Goal: Purchase product/service

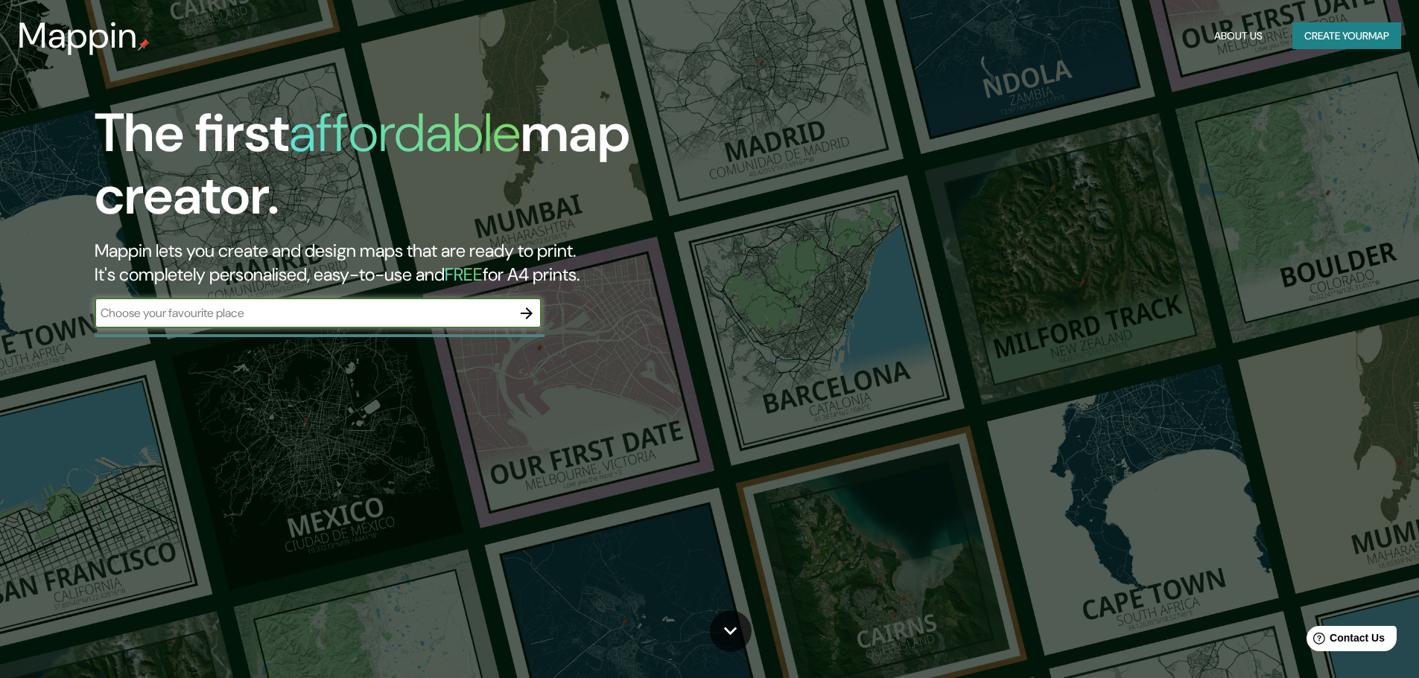
click at [1351, 34] on button "Create your map" at bounding box center [1346, 36] width 109 height 28
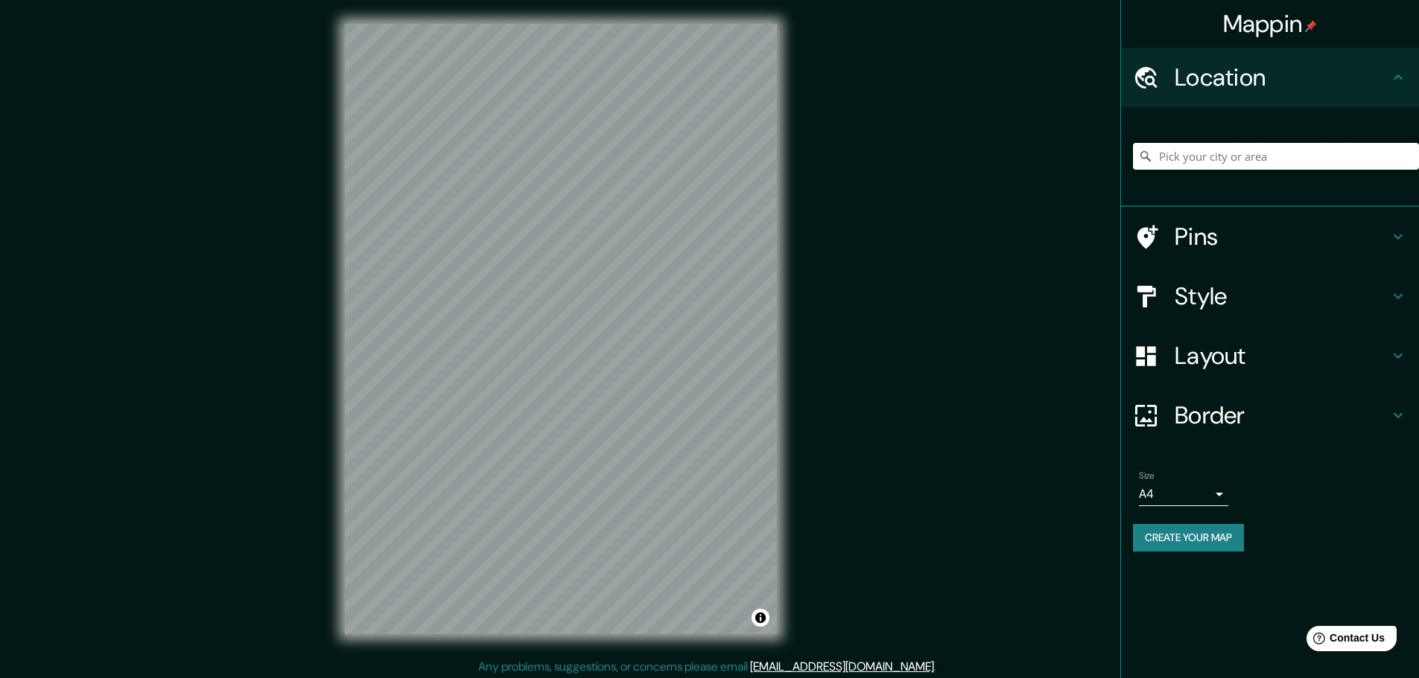
click at [1281, 163] on input "Pick your city or area" at bounding box center [1276, 156] width 286 height 27
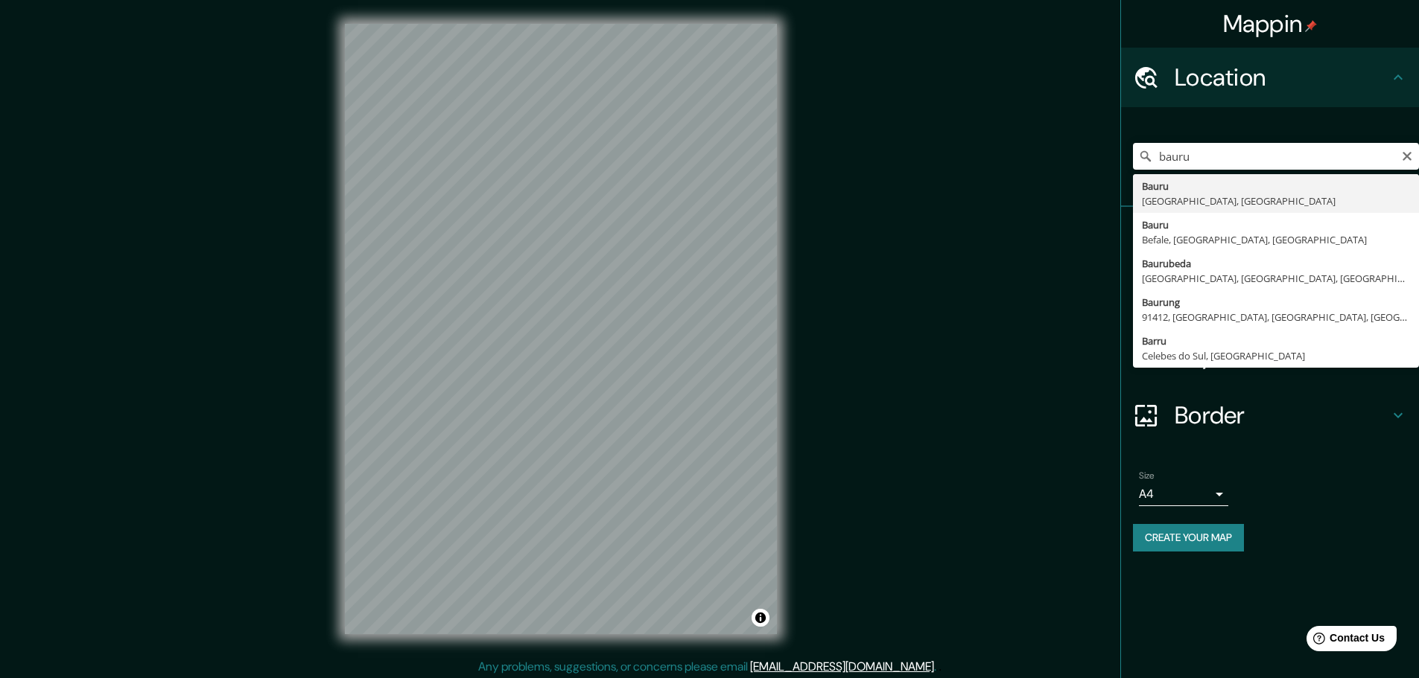
type input "Bauru, [GEOGRAPHIC_DATA], [GEOGRAPHIC_DATA]"
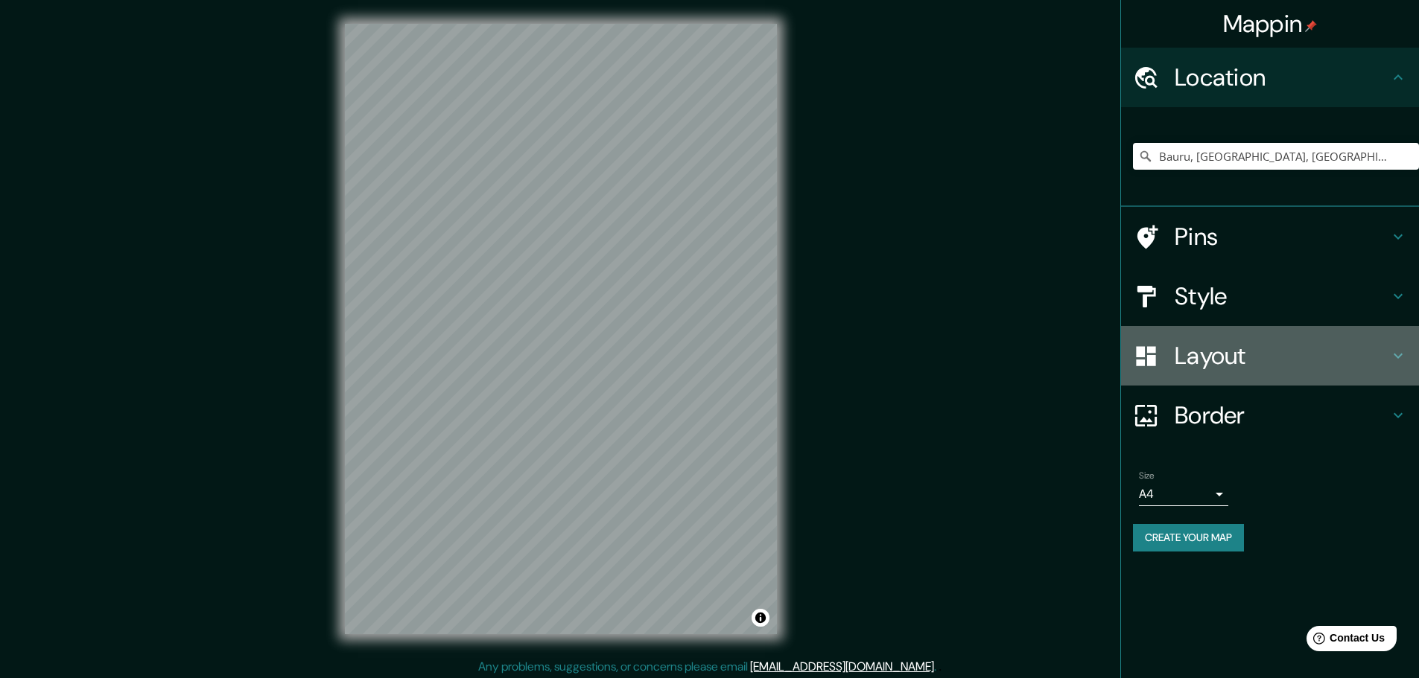
click at [1339, 356] on h4 "Layout" at bounding box center [1281, 356] width 214 height 30
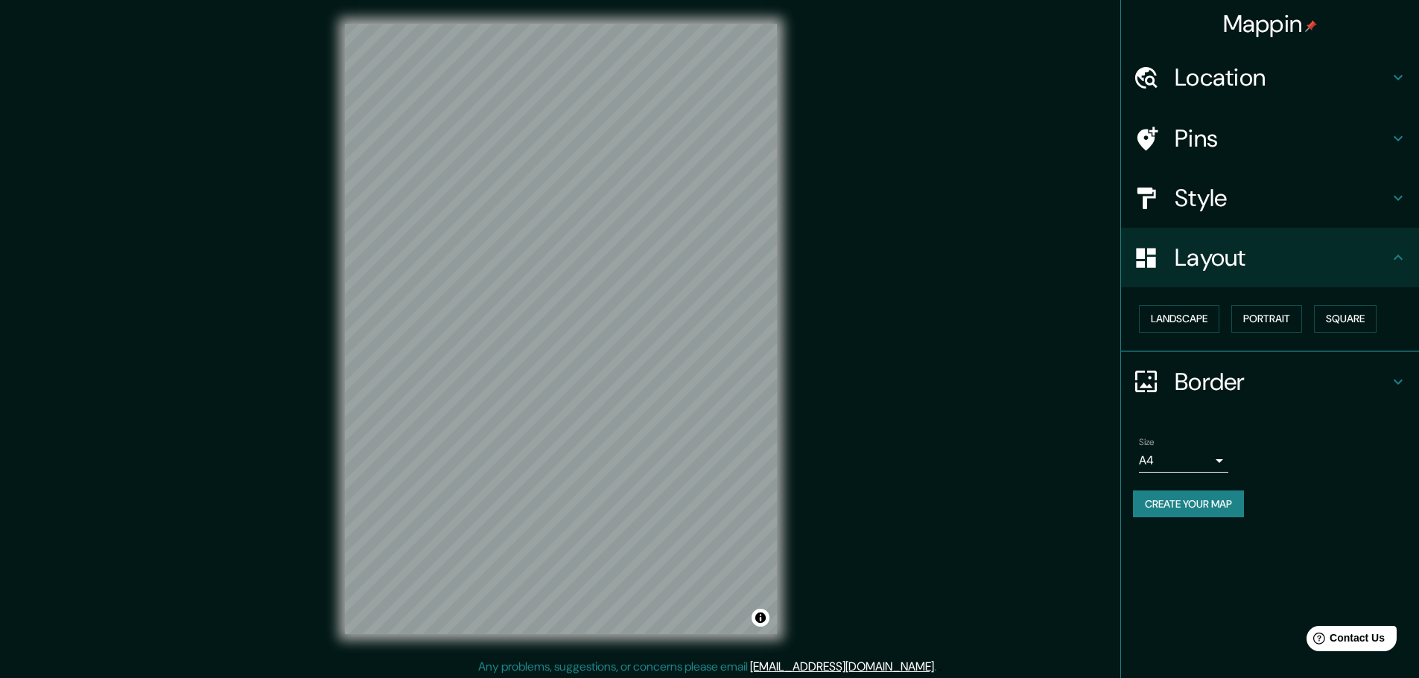
click at [1373, 284] on div "Layout" at bounding box center [1270, 258] width 298 height 60
click at [1356, 208] on h4 "Style" at bounding box center [1281, 198] width 214 height 30
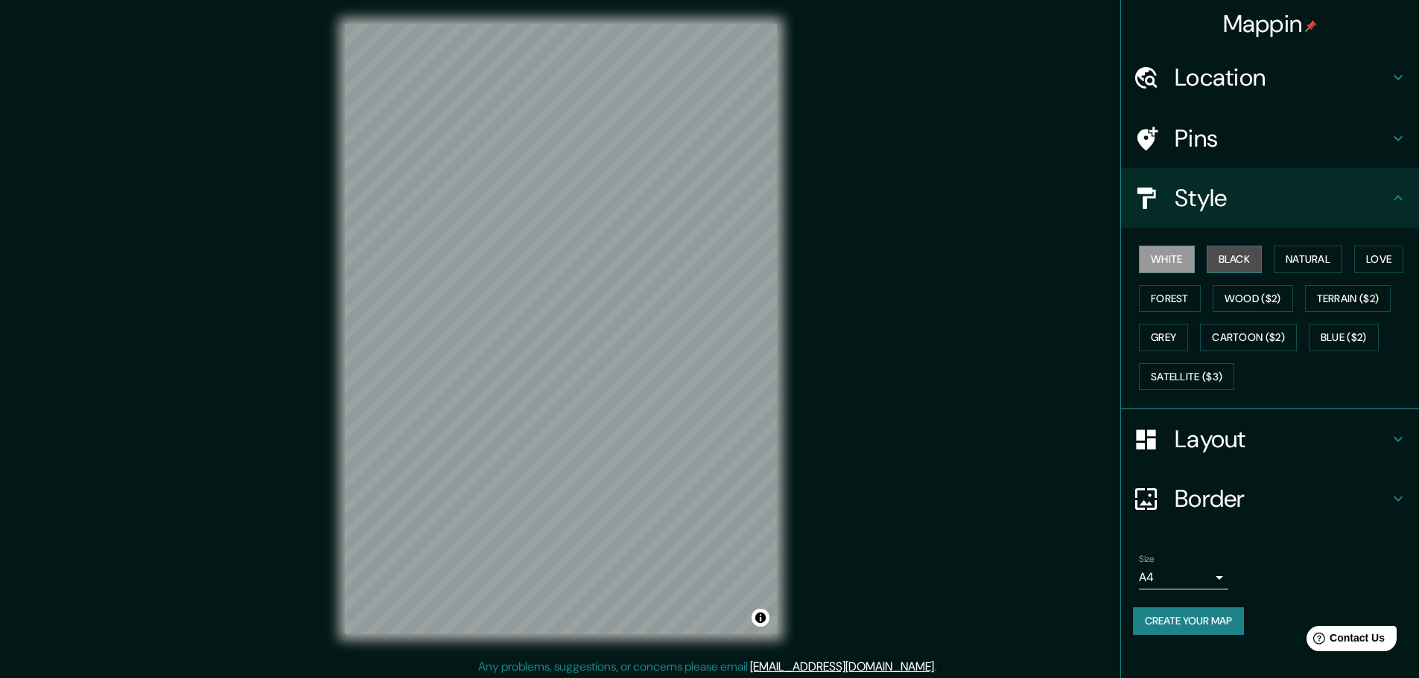
click at [1250, 264] on button "Black" at bounding box center [1234, 260] width 56 height 28
click at [1312, 257] on button "Natural" at bounding box center [1307, 260] width 69 height 28
click at [1230, 258] on button "Black" at bounding box center [1234, 260] width 56 height 28
click at [1177, 266] on button "White" at bounding box center [1167, 260] width 56 height 28
click at [1352, 263] on div "White Black Natural Love Forest Wood ($2) Terrain ($2) Grey Cartoon ($2) Blue (…" at bounding box center [1276, 318] width 286 height 156
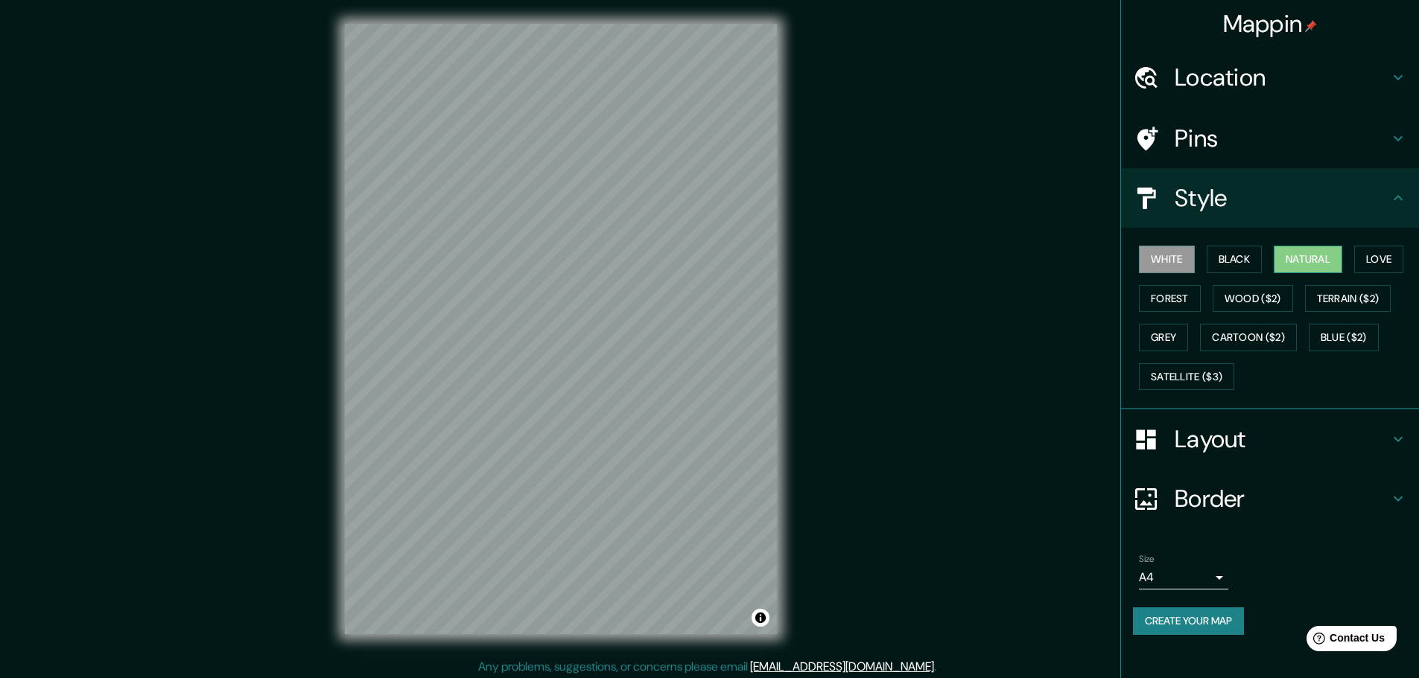
click at [1327, 260] on button "Natural" at bounding box center [1307, 260] width 69 height 28
drag, startPoint x: 1271, startPoint y: 261, endPoint x: 1177, endPoint y: 252, distance: 94.3
click at [1270, 261] on div "White Black Natural Love Forest Wood ($2) Terrain ($2) Grey Cartoon ($2) Blue (…" at bounding box center [1276, 318] width 286 height 156
click at [1168, 252] on button "White" at bounding box center [1167, 260] width 56 height 28
click at [1382, 255] on button "Love" at bounding box center [1378, 260] width 49 height 28
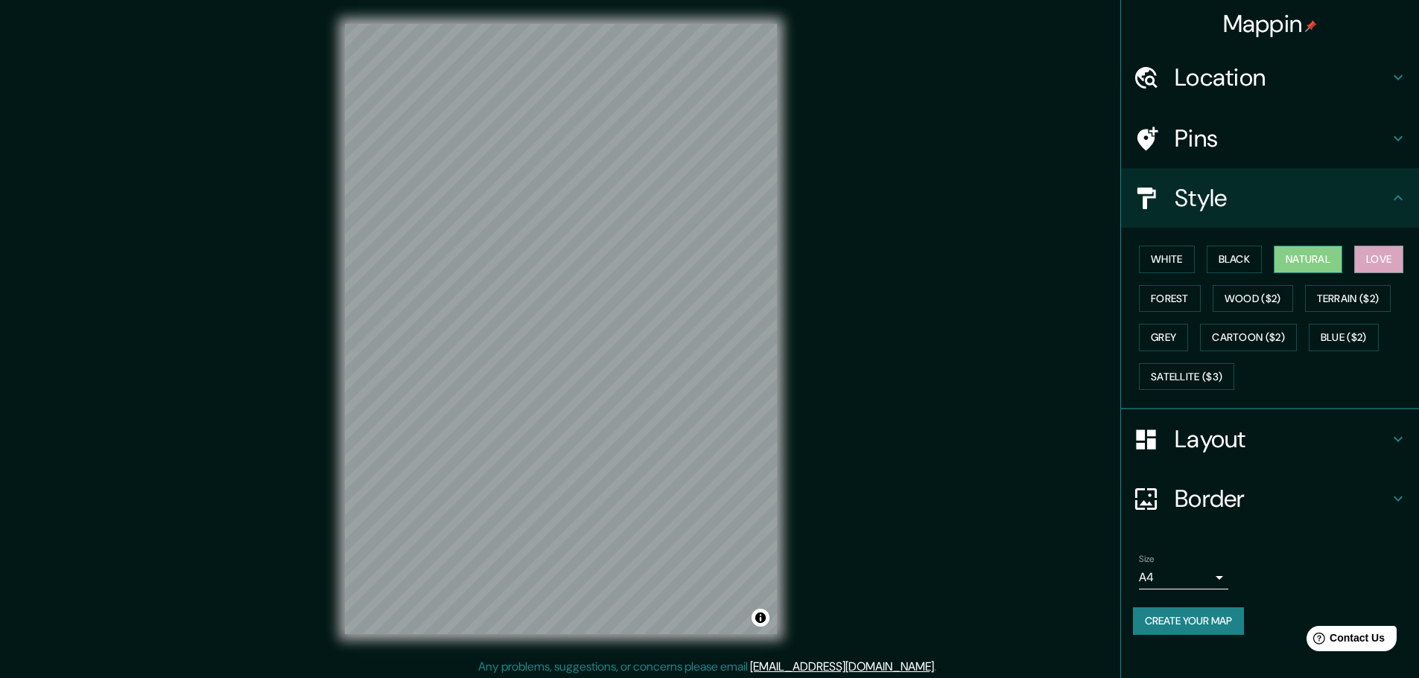
click at [1331, 262] on button "Natural" at bounding box center [1307, 260] width 69 height 28
click at [1261, 261] on button "Black" at bounding box center [1234, 260] width 56 height 28
click at [1262, 310] on button "Wood ($2)" at bounding box center [1252, 299] width 80 height 28
click at [1174, 303] on button "Forest" at bounding box center [1170, 299] width 62 height 28
click at [1320, 255] on button "Natural" at bounding box center [1307, 260] width 69 height 28
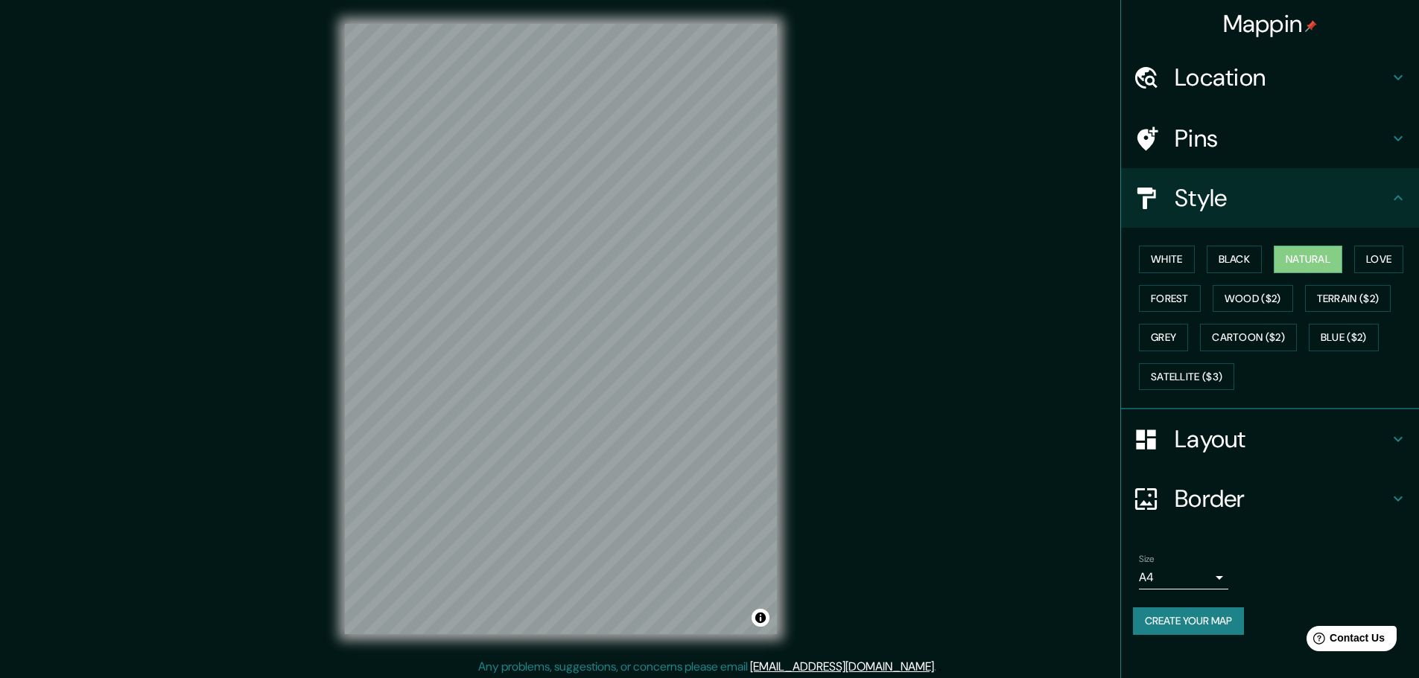
click at [1219, 576] on body "Mappin Location [GEOGRAPHIC_DATA], [GEOGRAPHIC_DATA], [GEOGRAPHIC_DATA] Pins St…" at bounding box center [709, 339] width 1419 height 678
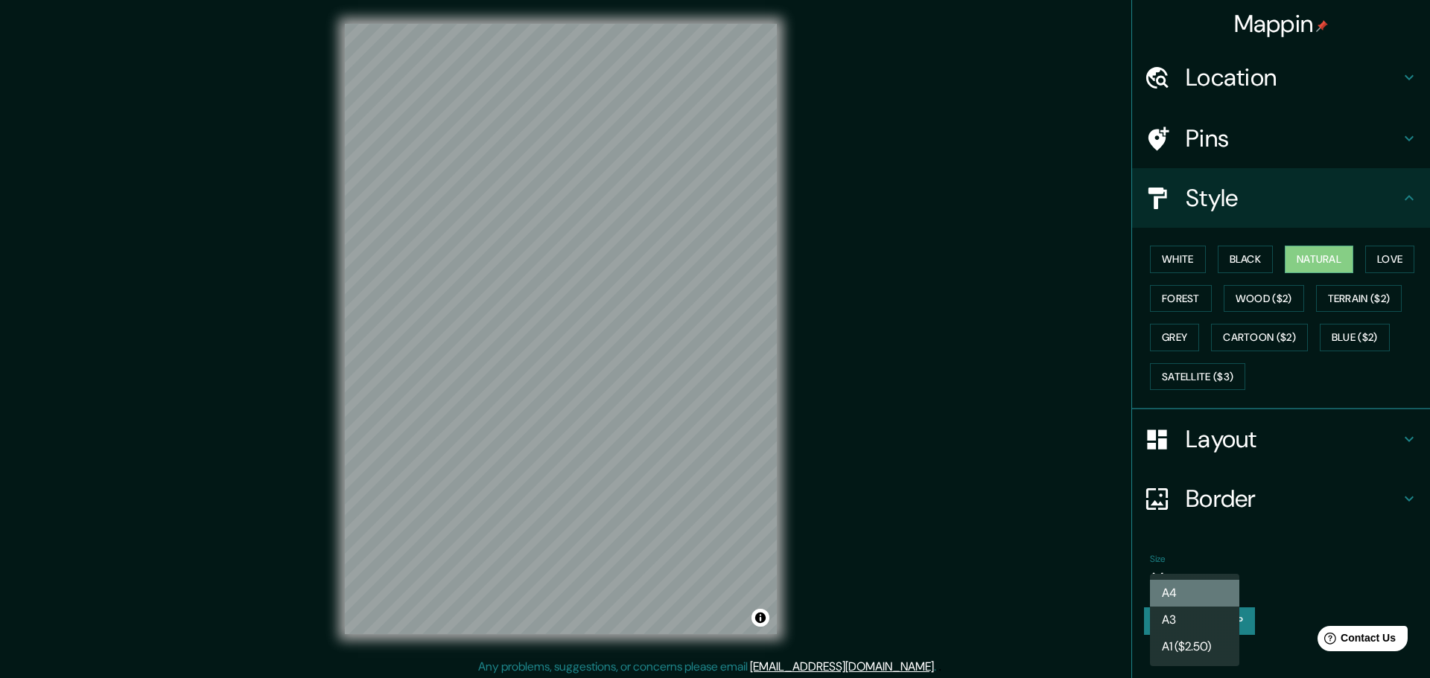
click at [1217, 582] on li "A4" at bounding box center [1194, 593] width 89 height 27
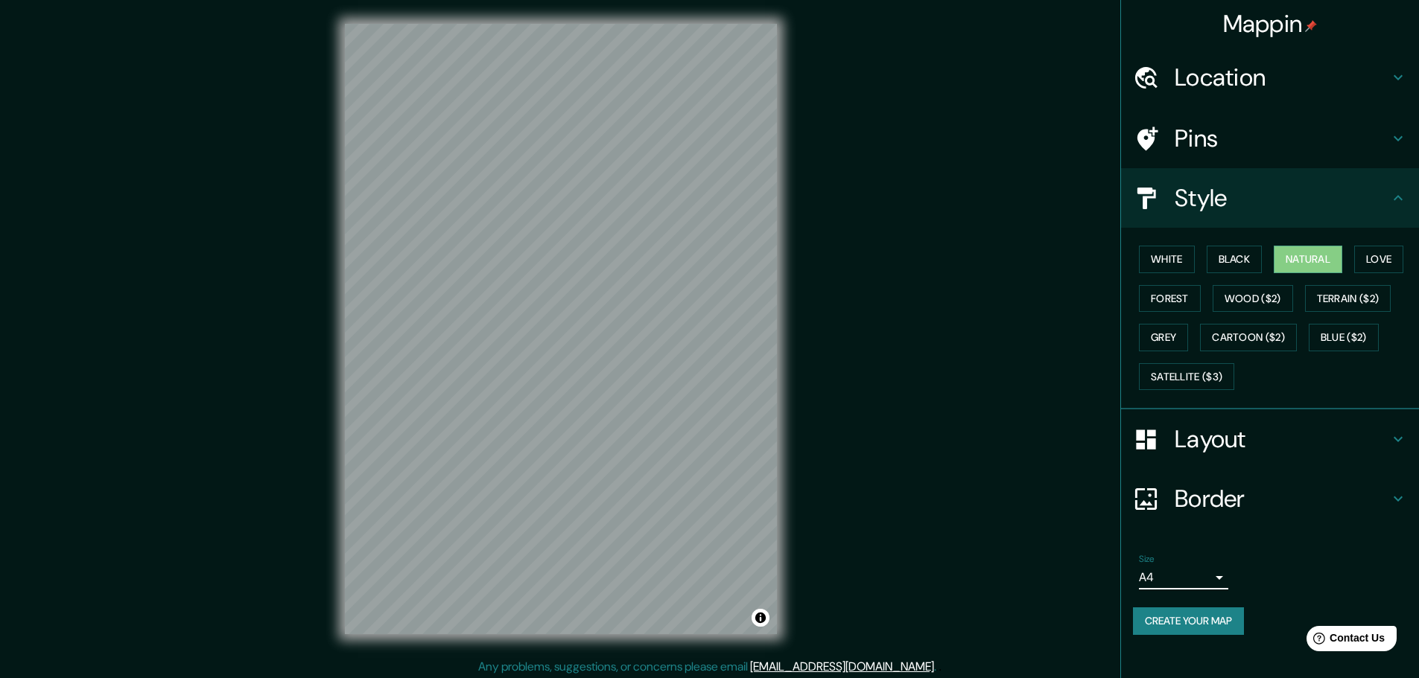
click at [1207, 629] on button "Create your map" at bounding box center [1188, 622] width 111 height 28
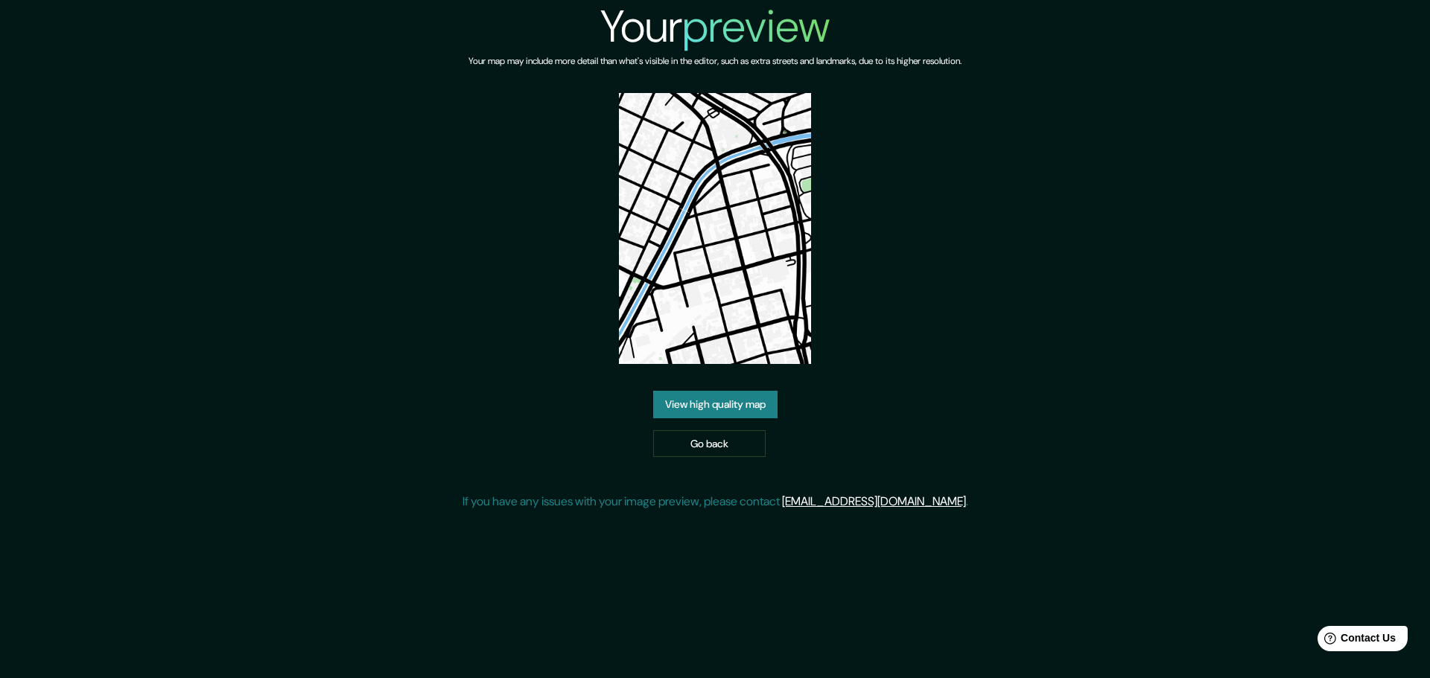
click at [756, 407] on link "View high quality map" at bounding box center [715, 405] width 124 height 28
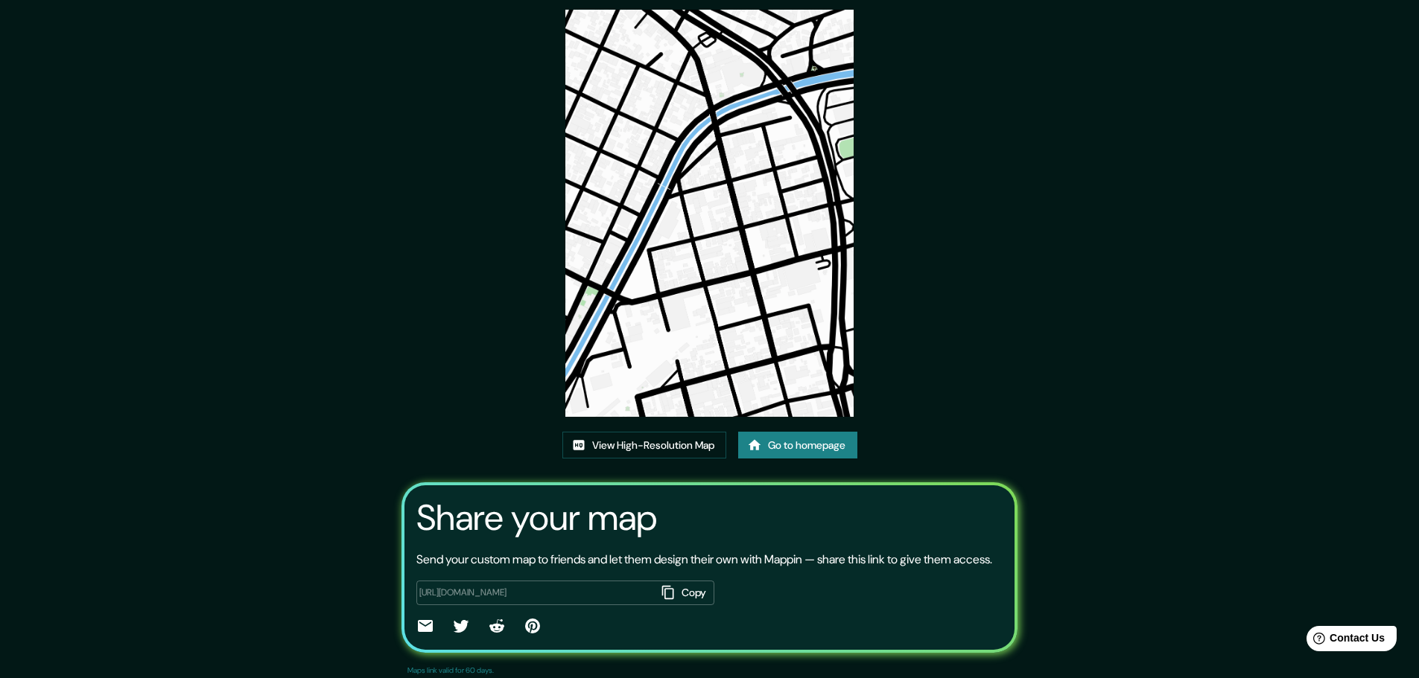
scroll to position [101, 0]
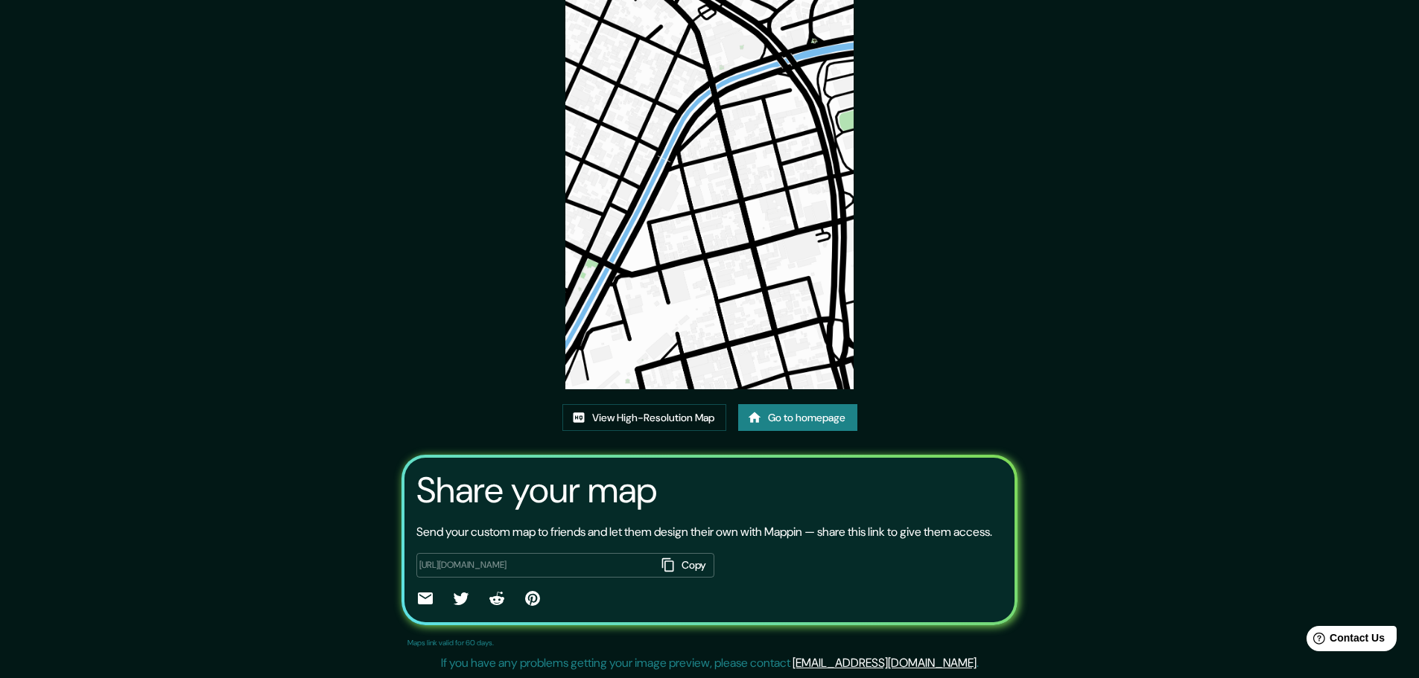
click at [828, 404] on link "Go to homepage" at bounding box center [797, 418] width 119 height 28
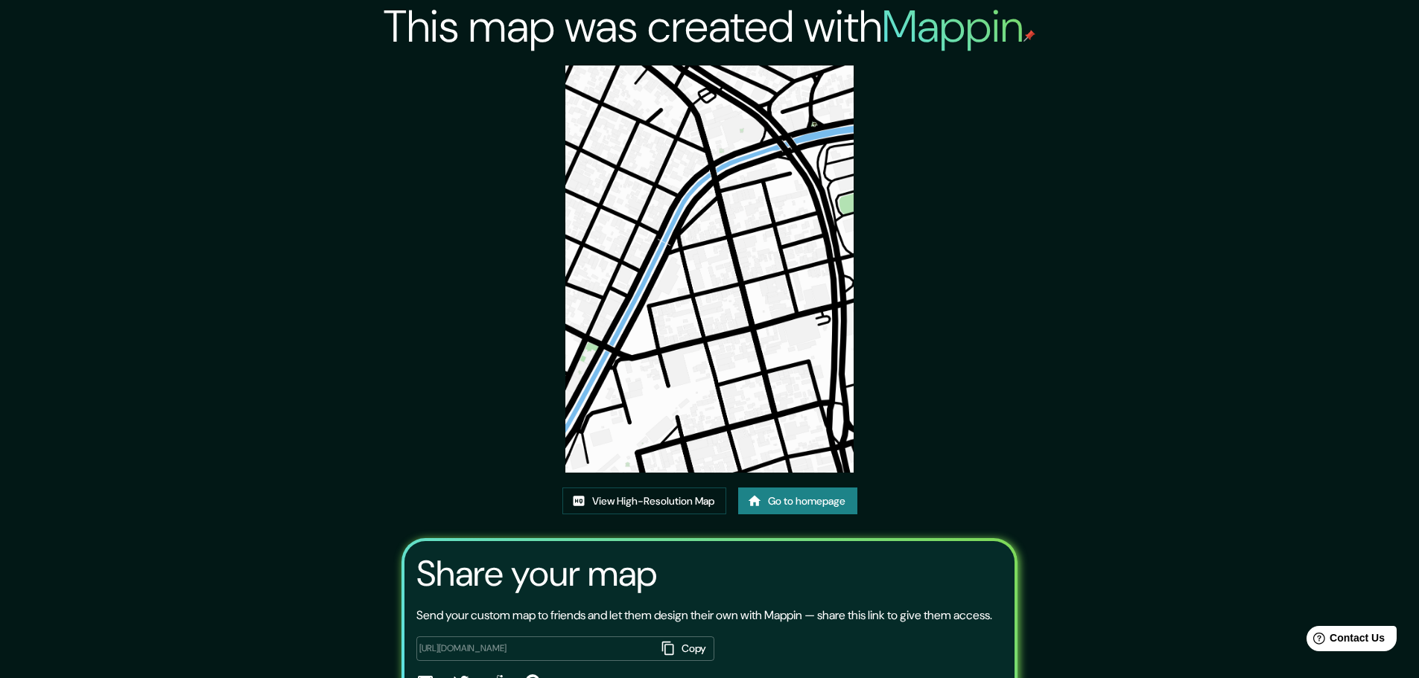
drag, startPoint x: 713, startPoint y: 225, endPoint x: 1136, endPoint y: 214, distance: 423.1
click at [1136, 214] on div "This map was created with Mappin View High-Resolution Map Go to homepage Share …" at bounding box center [709, 381] width 1419 height 762
drag, startPoint x: 658, startPoint y: 254, endPoint x: 984, endPoint y: 190, distance: 331.7
click at [984, 190] on div "This map was created with Mappin View High-Resolution Map Go to homepage Share …" at bounding box center [710, 381] width 652 height 762
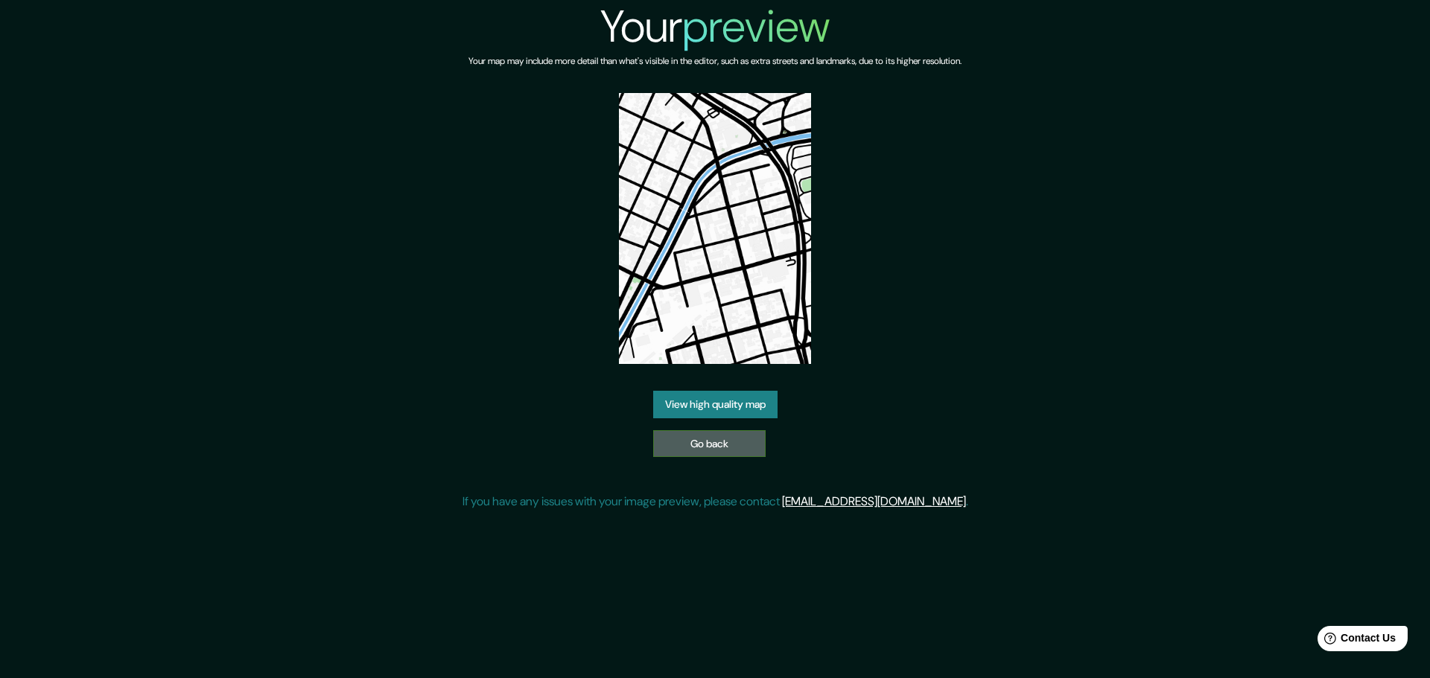
click at [721, 450] on link "Go back" at bounding box center [709, 444] width 112 height 28
click at [734, 448] on link "Go back" at bounding box center [709, 444] width 112 height 28
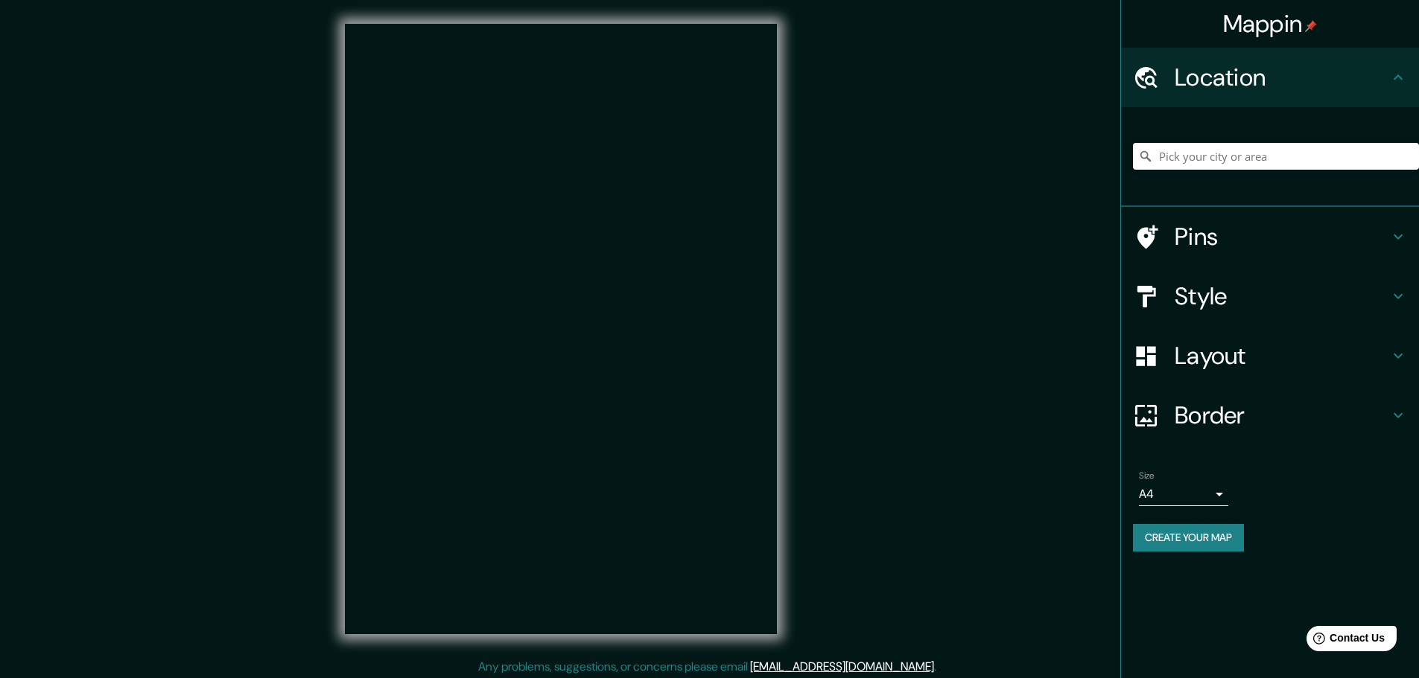
click at [896, 323] on div "Mappin Location Pins Style Layout Border Choose a border. Hint : you can make l…" at bounding box center [709, 341] width 1419 height 682
click at [1225, 150] on input "Pick your city or area" at bounding box center [1276, 156] width 286 height 27
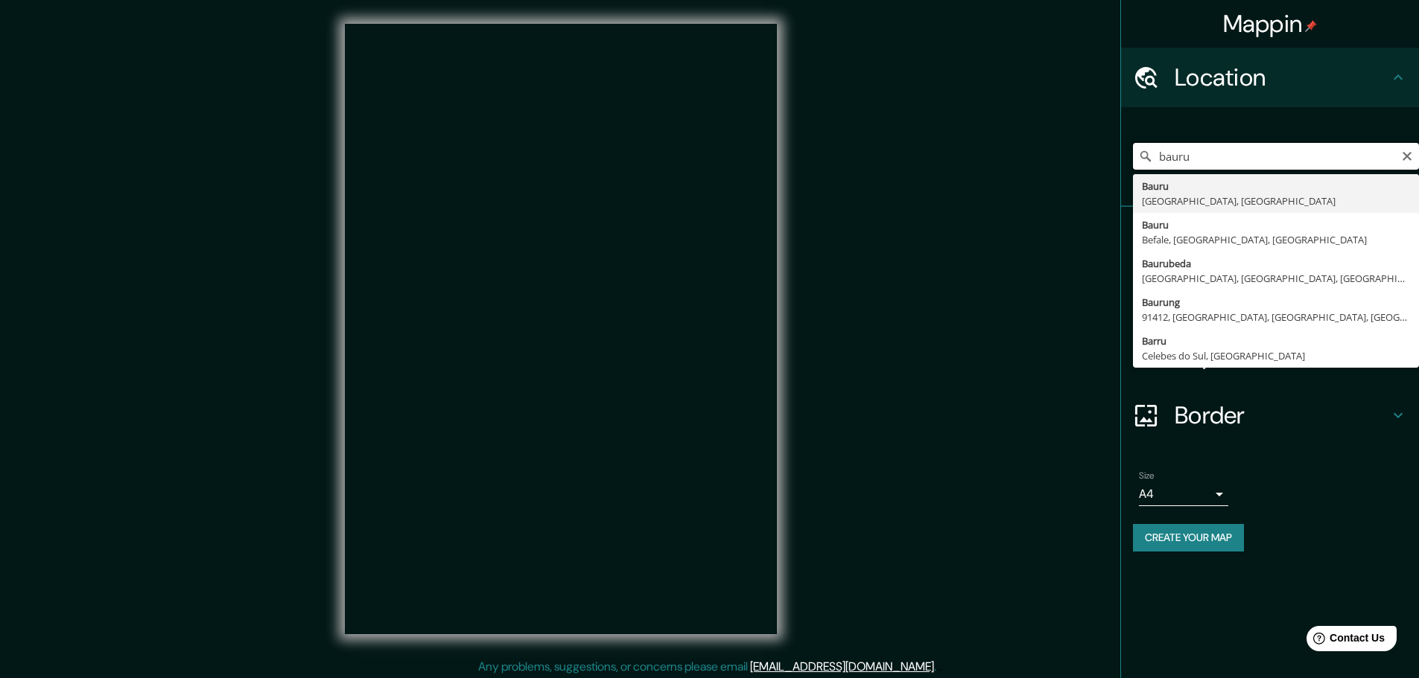
type input "Bauru, [GEOGRAPHIC_DATA], [GEOGRAPHIC_DATA]"
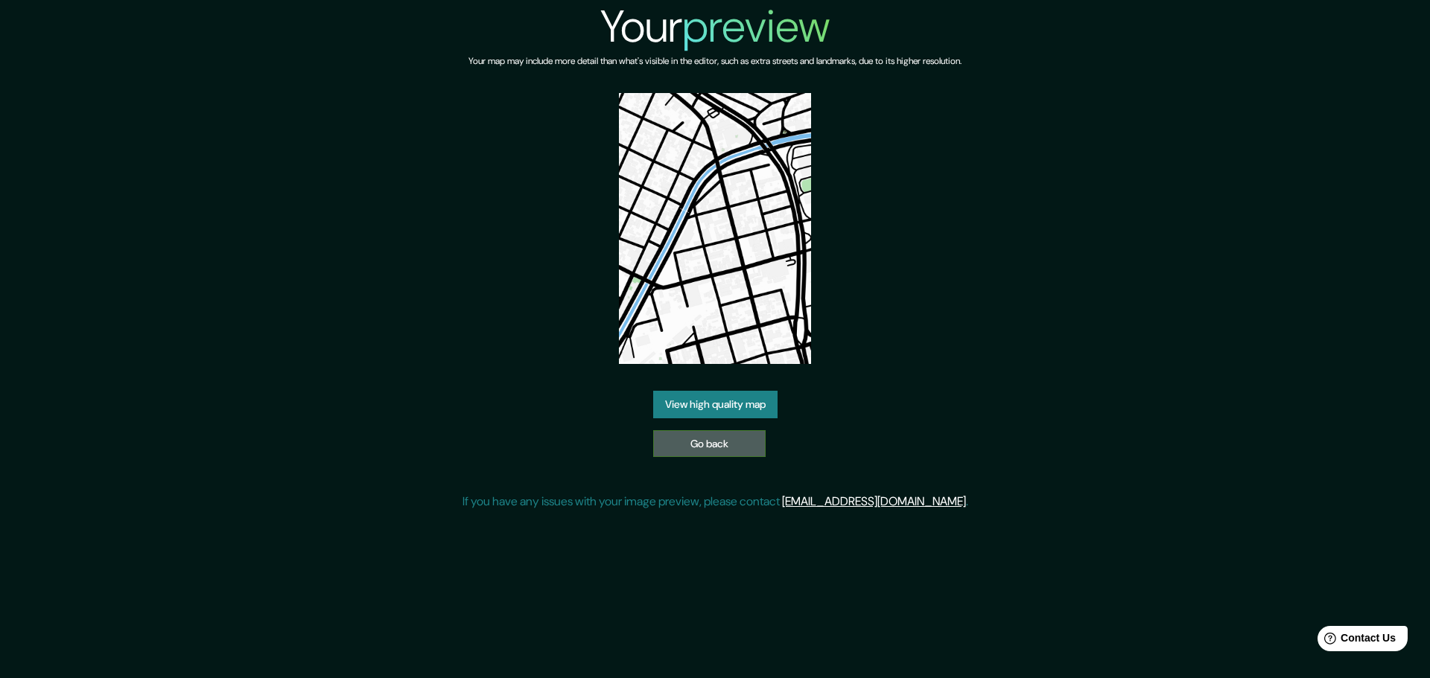
click at [685, 440] on link "Go back" at bounding box center [709, 444] width 112 height 28
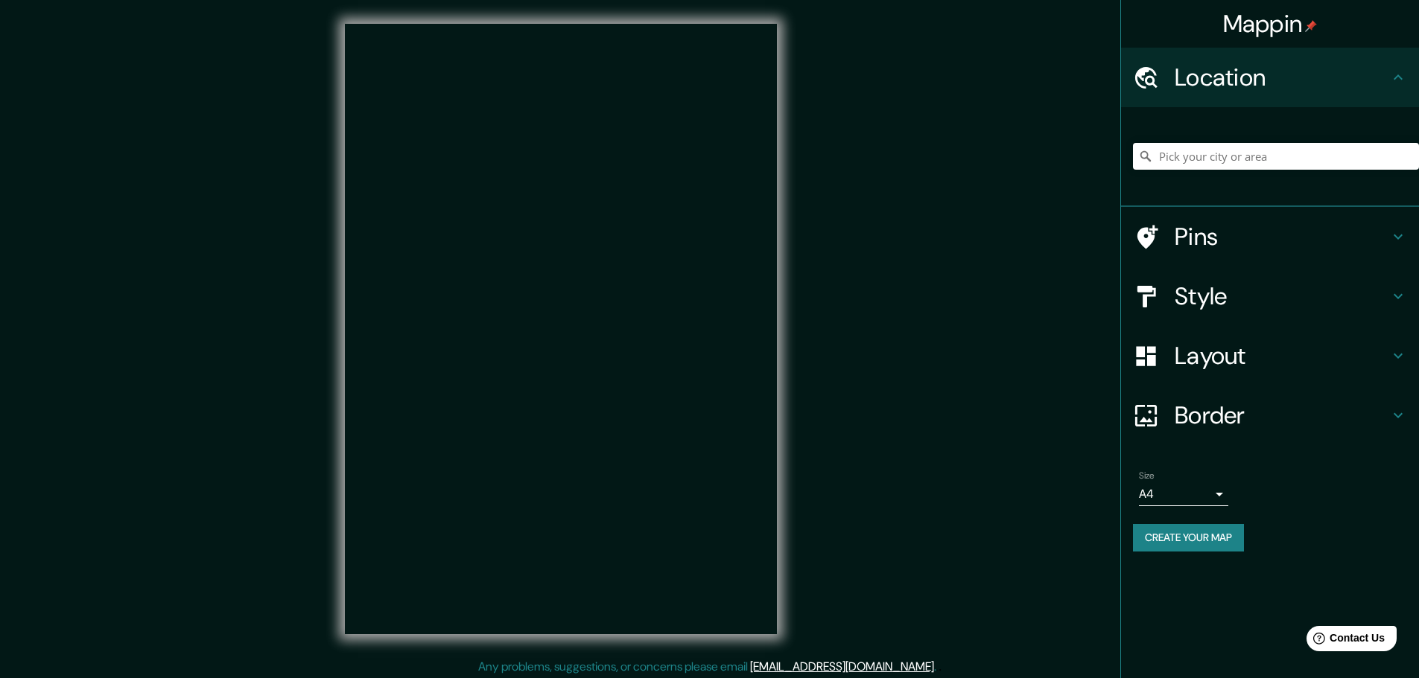
click at [1265, 25] on h4 "Mappin" at bounding box center [1270, 24] width 95 height 30
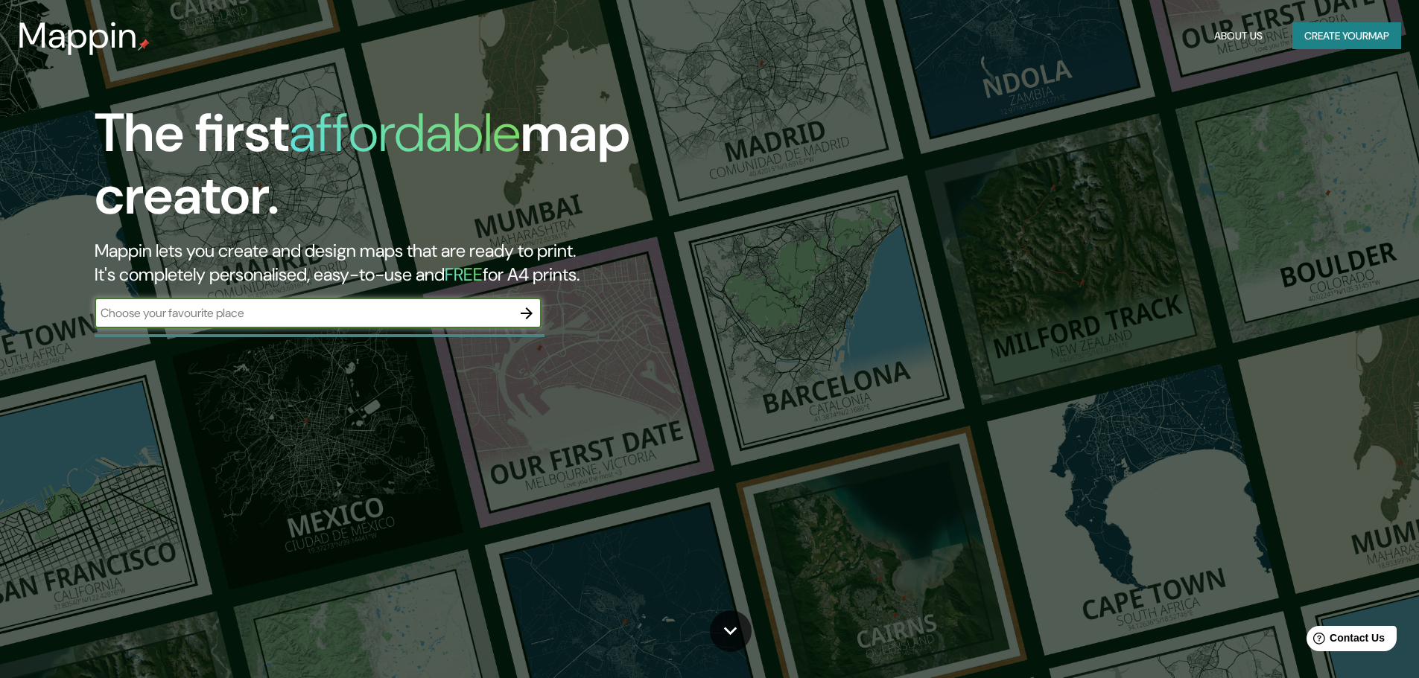
click at [1338, 41] on button "Create your map" at bounding box center [1346, 36] width 109 height 28
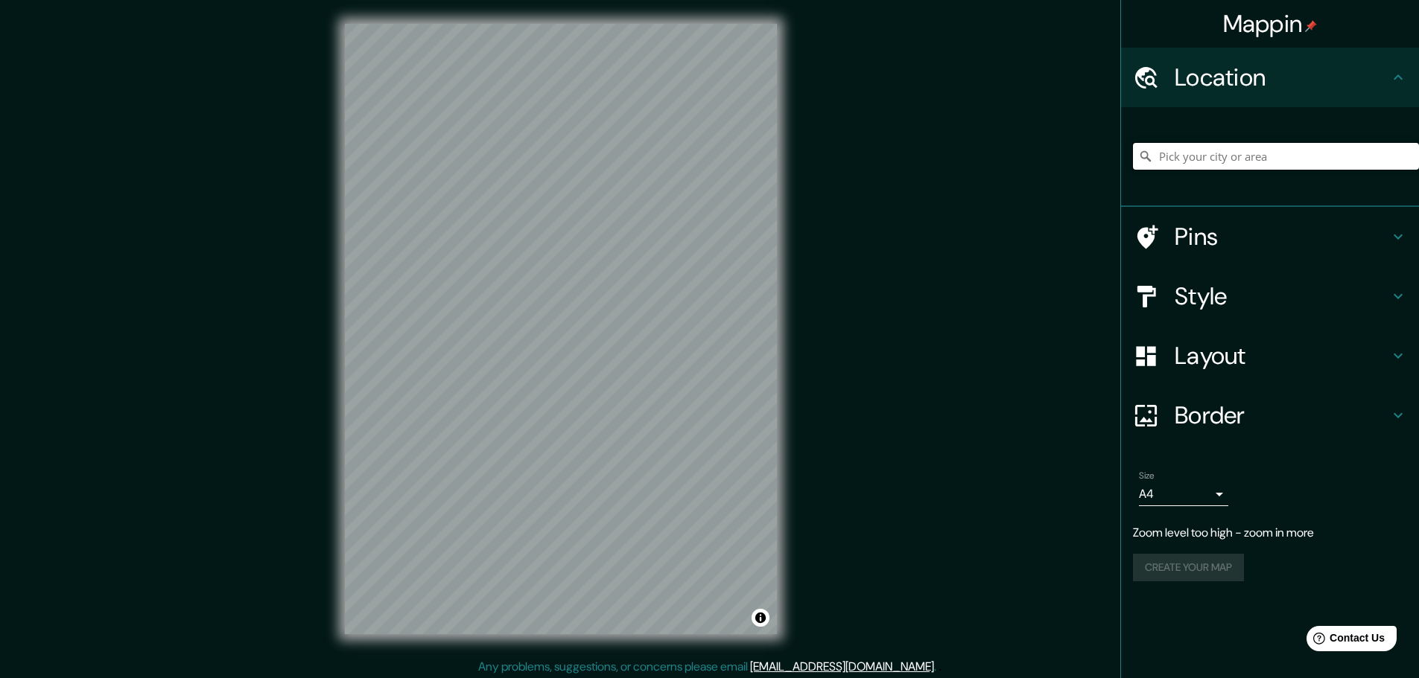
click at [1235, 147] on input "Pick your city or area" at bounding box center [1276, 156] width 286 height 27
type input "Bauru, [GEOGRAPHIC_DATA], [GEOGRAPHIC_DATA]"
click at [1289, 311] on h4 "Style" at bounding box center [1281, 296] width 214 height 30
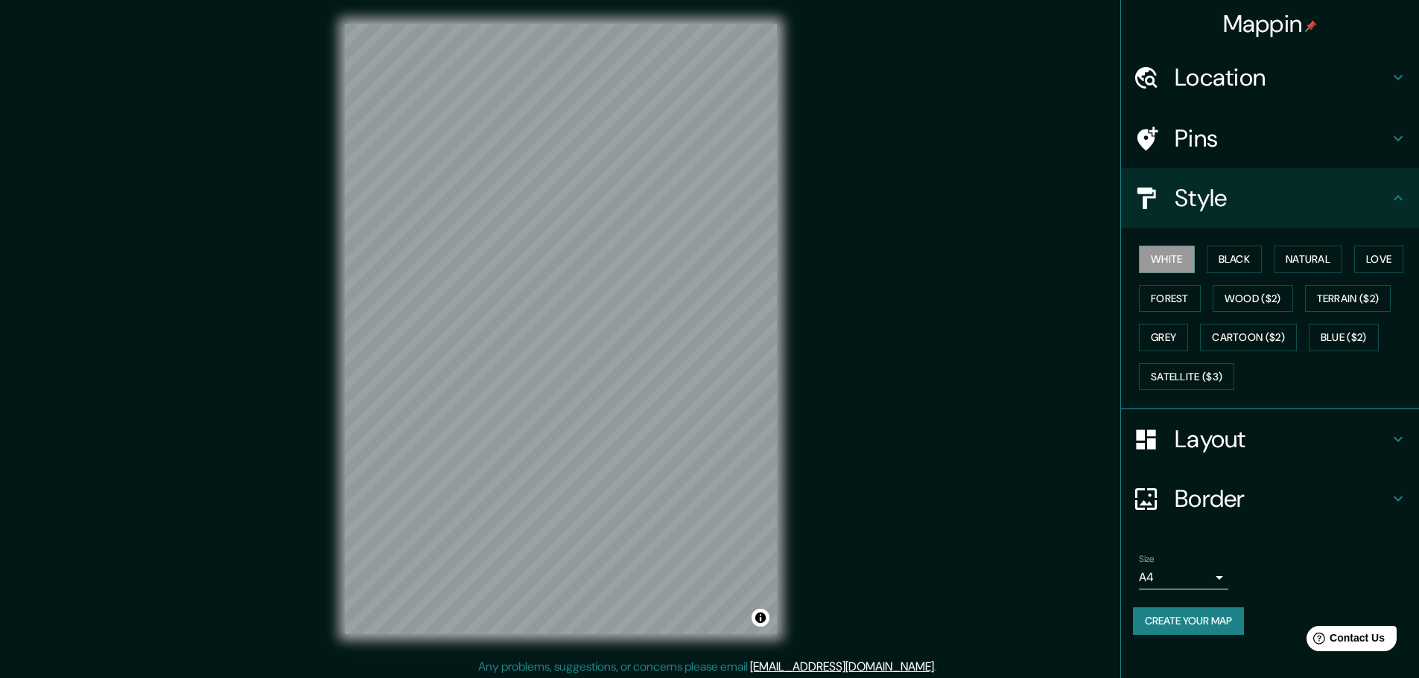
click at [1241, 276] on div "White Black Natural Love Forest Wood ($2) Terrain ($2) Grey Cartoon ($2) Blue (…" at bounding box center [1276, 318] width 286 height 156
click at [1241, 267] on button "Black" at bounding box center [1234, 260] width 56 height 28
click at [1170, 302] on button "Forest" at bounding box center [1170, 299] width 62 height 28
click at [1256, 258] on button "Black" at bounding box center [1234, 260] width 56 height 28
click at [1320, 246] on button "Natural" at bounding box center [1307, 260] width 69 height 28
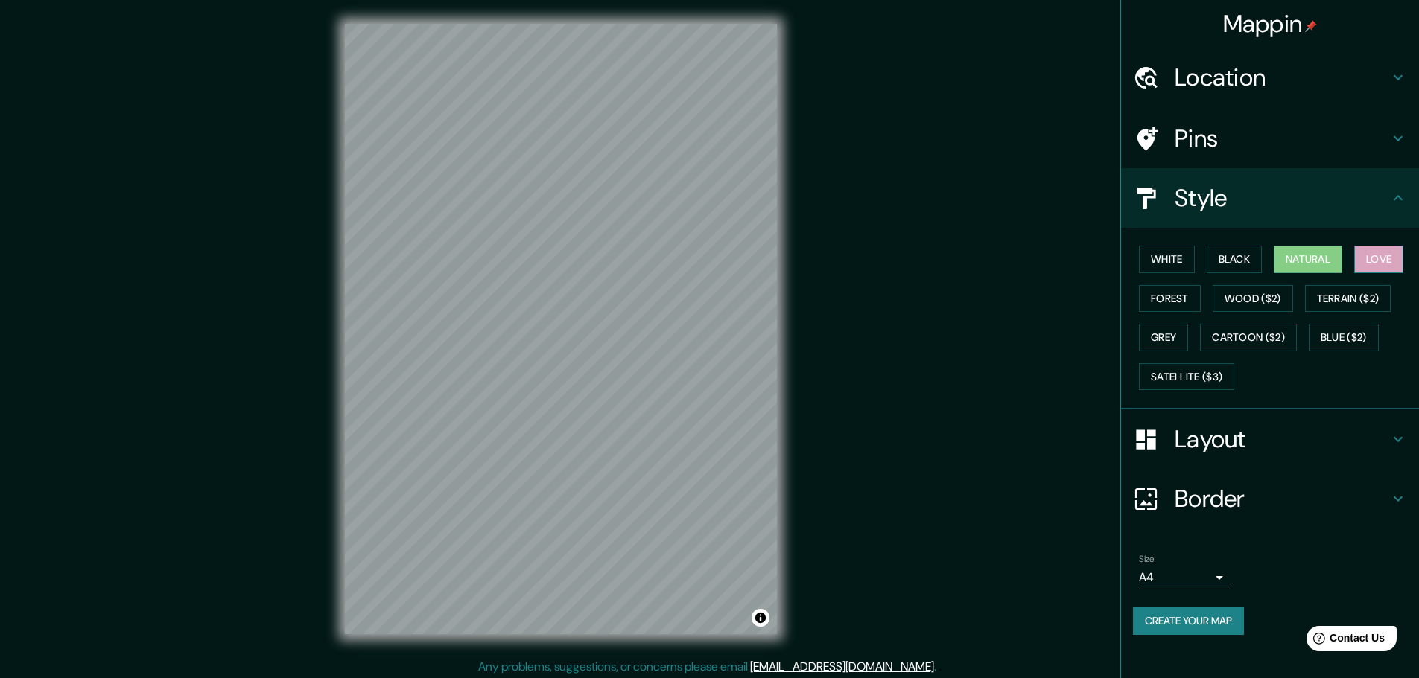
click at [1384, 253] on button "Love" at bounding box center [1378, 260] width 49 height 28
drag, startPoint x: 1375, startPoint y: 298, endPoint x: 1350, endPoint y: 300, distance: 25.4
click at [1373, 299] on button "Terrain ($2)" at bounding box center [1348, 299] width 86 height 28
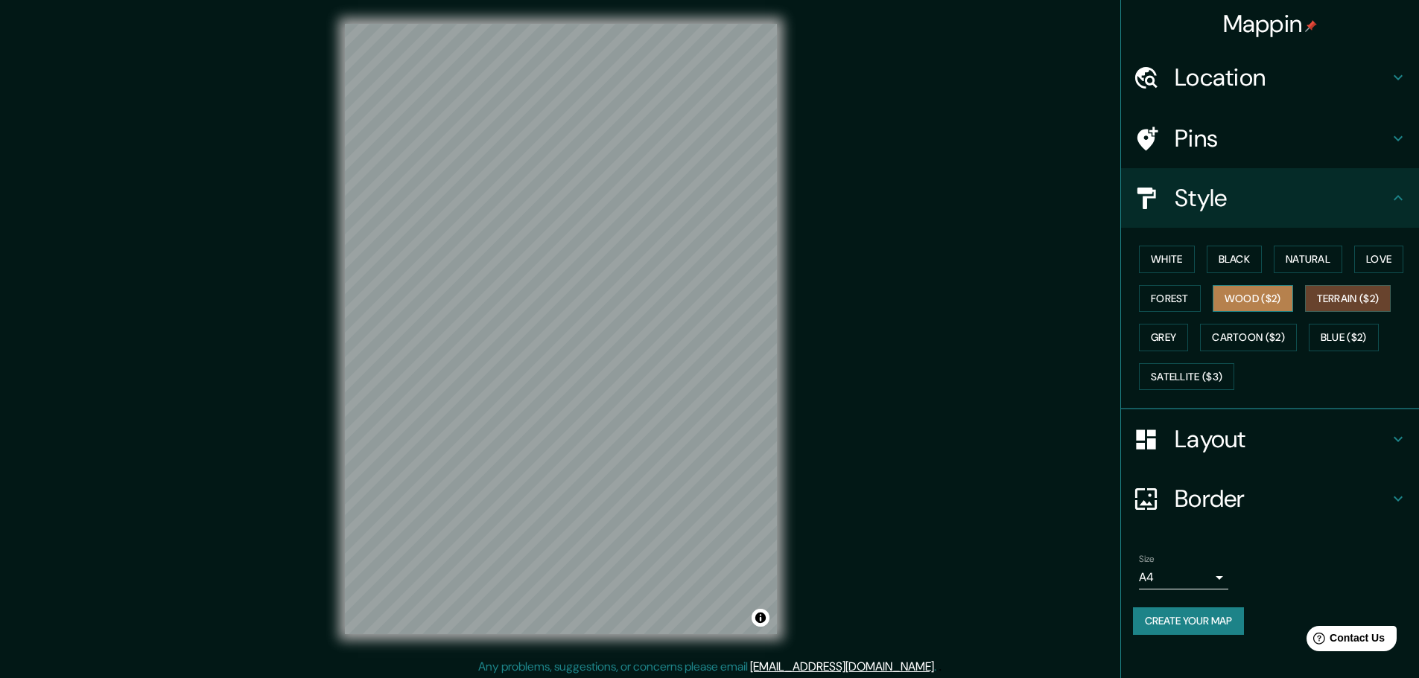
click at [1269, 297] on button "Wood ($2)" at bounding box center [1252, 299] width 80 height 28
click at [1232, 342] on button "Cartoon ($2)" at bounding box center [1248, 338] width 97 height 28
click at [1134, 330] on div "White Black Natural Love Forest Wood ($2) Terrain ($2) Grey Cartoon ($2) Blue (…" at bounding box center [1276, 318] width 286 height 156
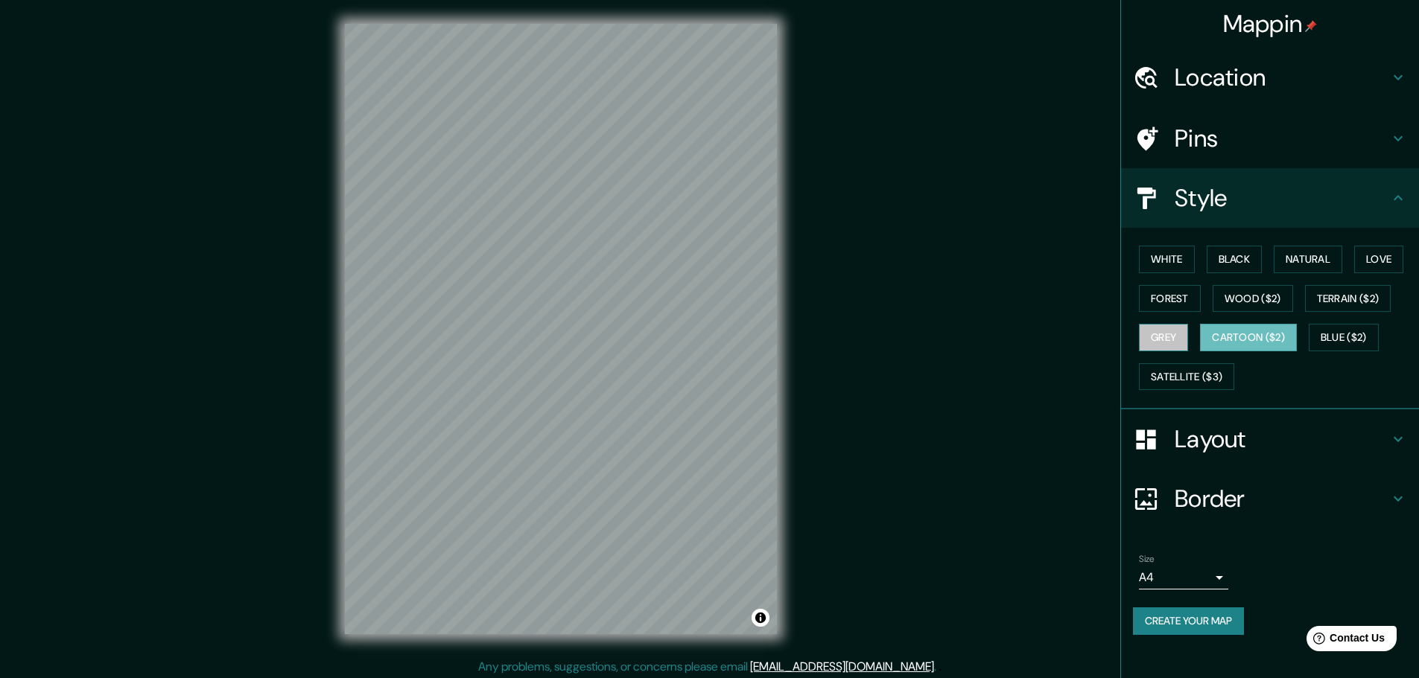
click at [1172, 334] on button "Grey" at bounding box center [1163, 338] width 49 height 28
click at [1160, 378] on button "Satellite ($3)" at bounding box center [1186, 377] width 95 height 28
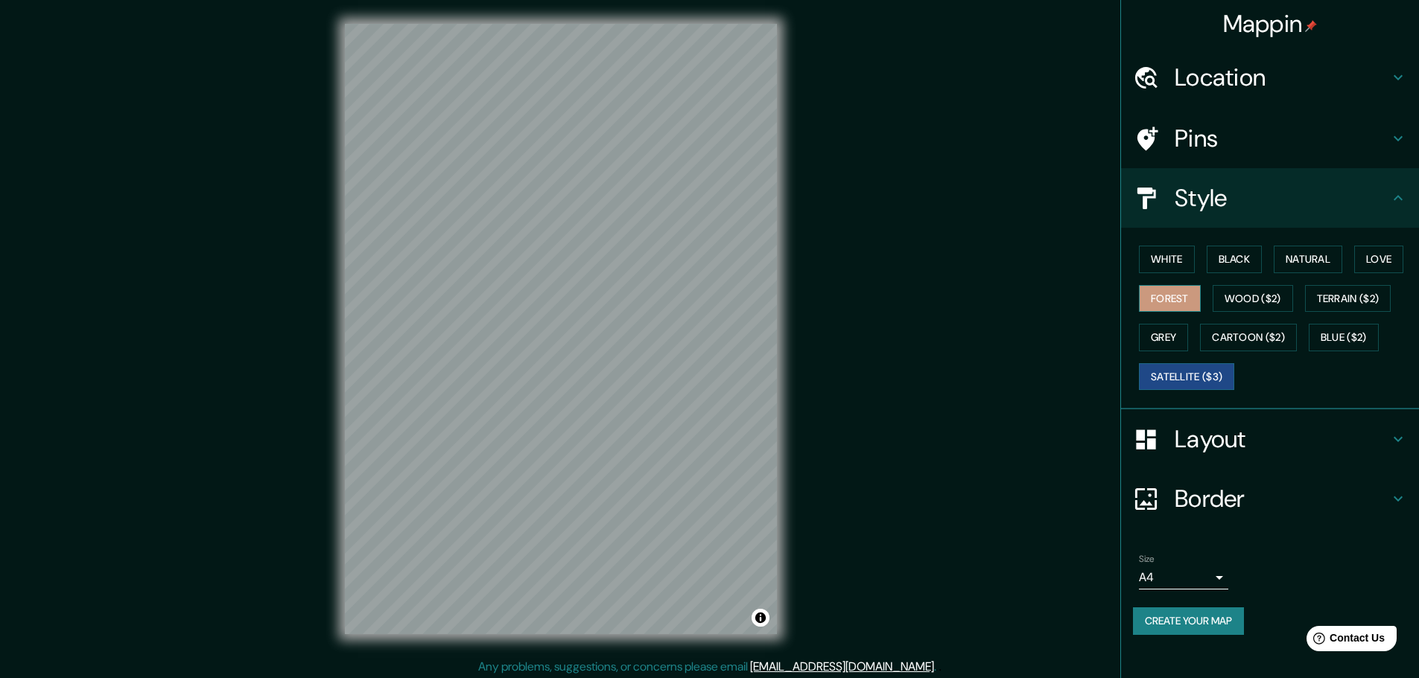
click at [1164, 307] on button "Forest" at bounding box center [1170, 299] width 62 height 28
click at [1162, 370] on button "Satellite ($3)" at bounding box center [1186, 377] width 95 height 28
click at [1171, 265] on button "White" at bounding box center [1167, 260] width 56 height 28
drag, startPoint x: 664, startPoint y: 375, endPoint x: 896, endPoint y: 421, distance: 236.0
click at [893, 424] on div "Mappin Location Bauru, São Paulo, Brasil Bauru São Paulo, Brasil Bauru Befale, …" at bounding box center [709, 341] width 1419 height 682
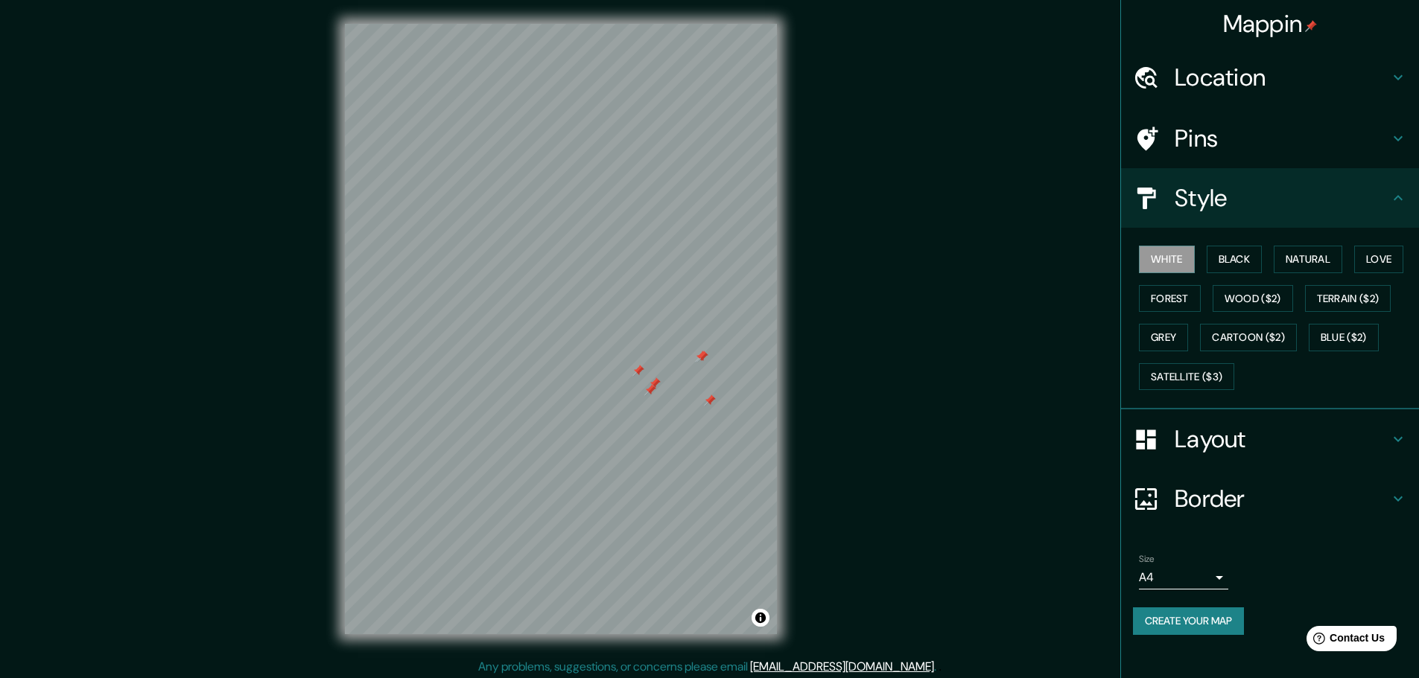
click at [706, 354] on div at bounding box center [702, 357] width 12 height 12
click at [671, 24] on div at bounding box center [561, 24] width 432 height 0
click at [672, 363] on div at bounding box center [675, 363] width 12 height 12
click at [674, 361] on div at bounding box center [675, 363] width 12 height 12
click at [684, 413] on div at bounding box center [685, 416] width 12 height 12
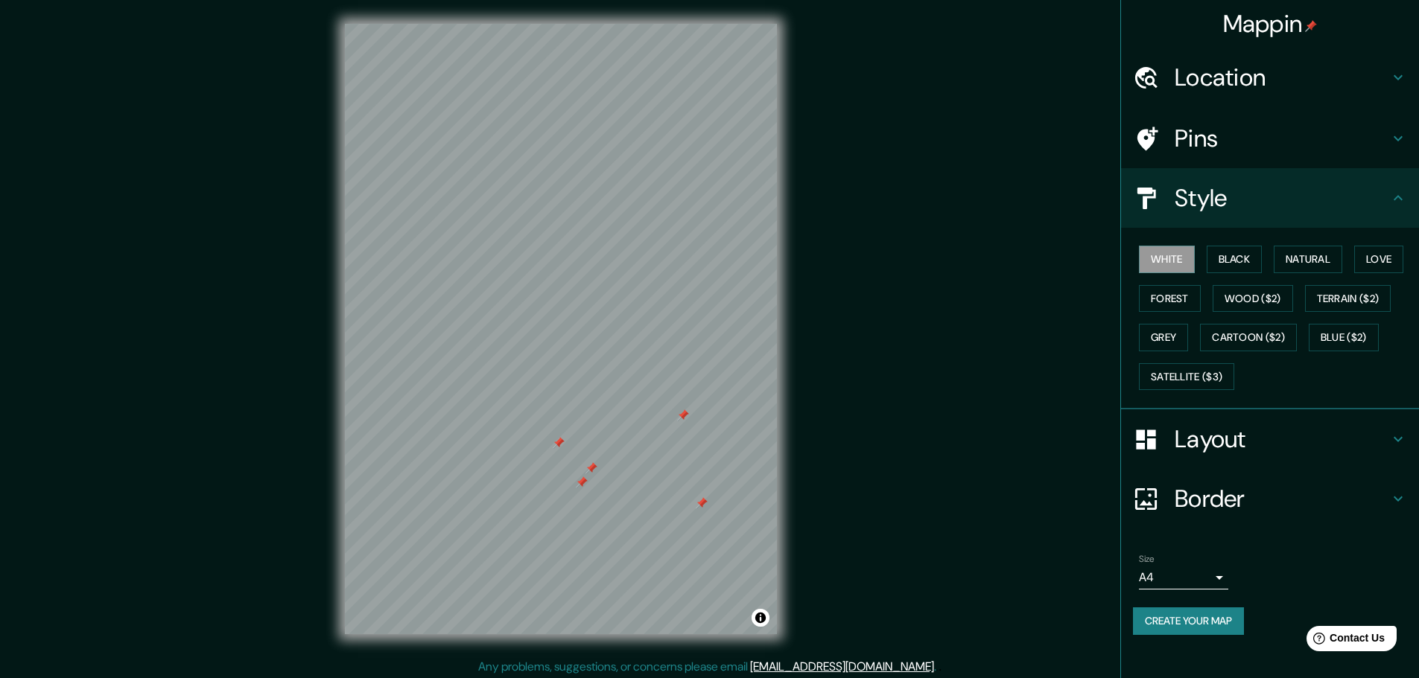
click at [684, 415] on div at bounding box center [683, 416] width 12 height 12
click at [702, 506] on div at bounding box center [702, 503] width 12 height 12
click at [594, 468] on div at bounding box center [591, 468] width 12 height 12
click at [585, 484] on div at bounding box center [582, 483] width 12 height 12
click at [556, 444] on div at bounding box center [559, 443] width 12 height 12
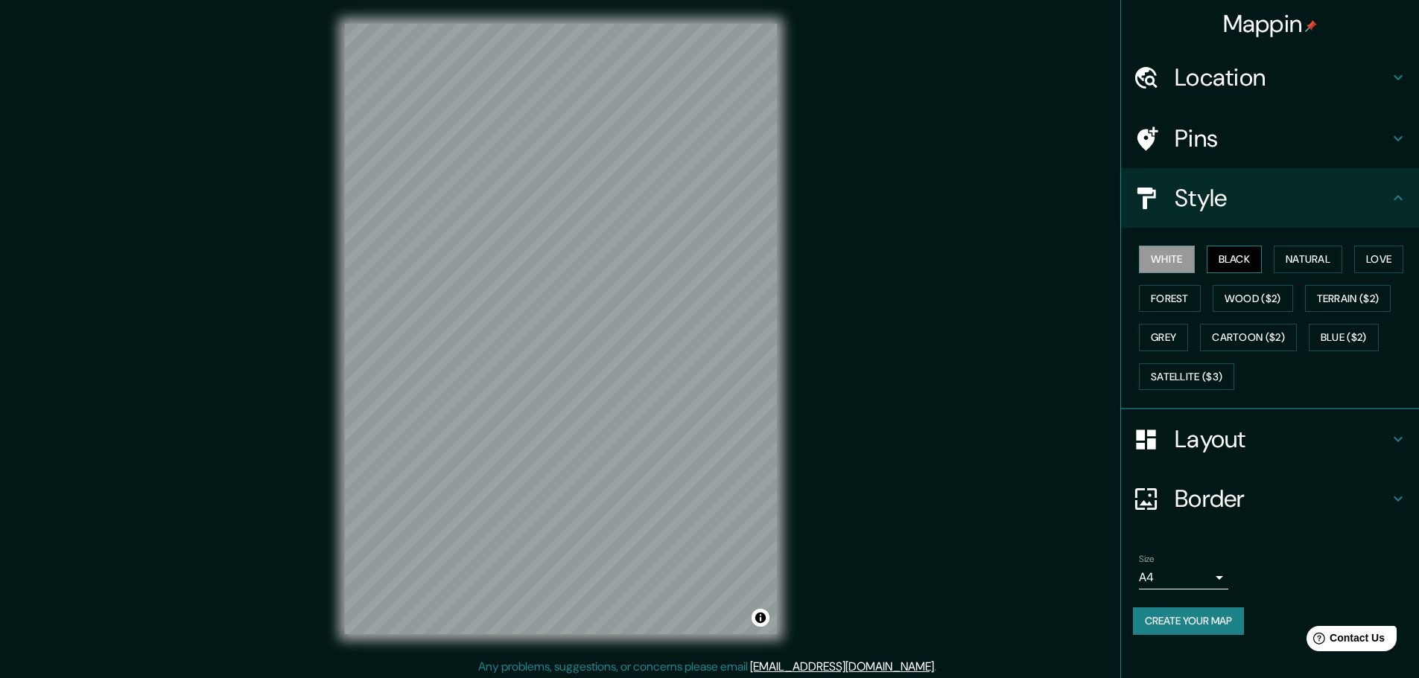
click at [1228, 264] on button "Black" at bounding box center [1234, 260] width 56 height 28
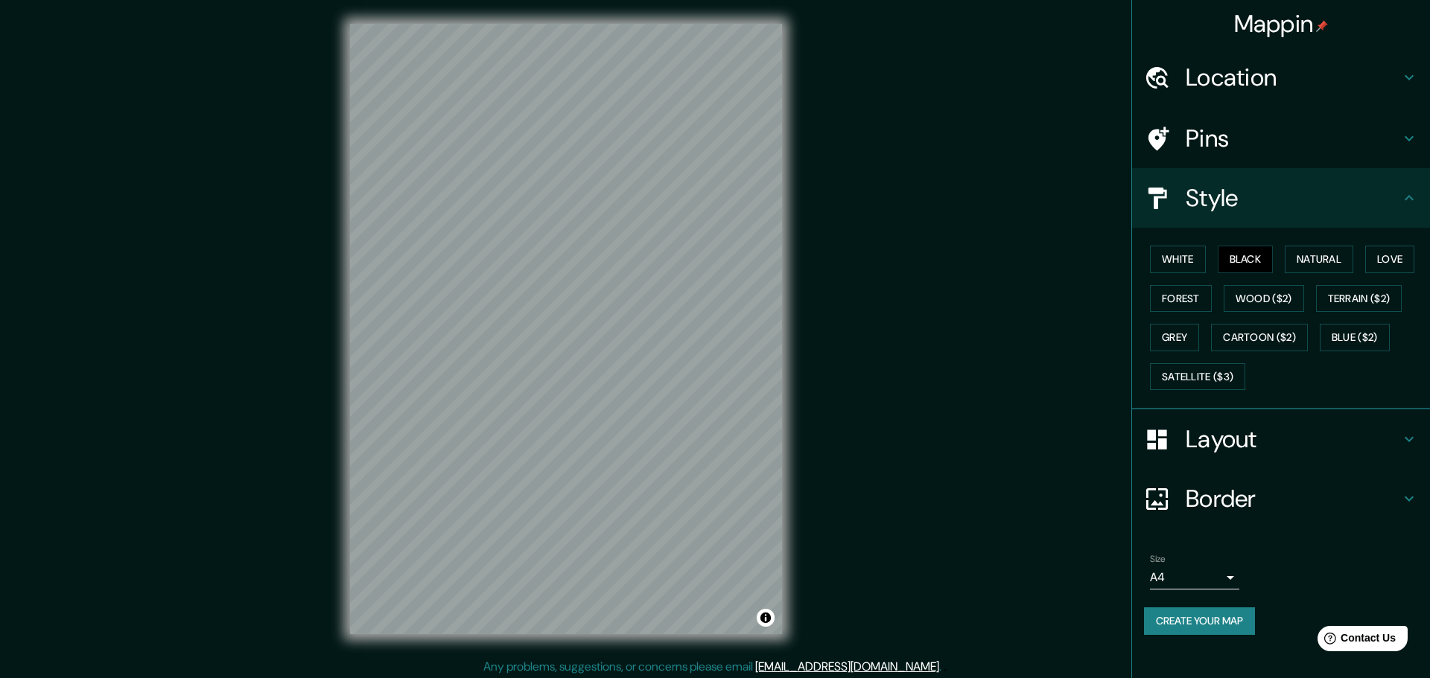
click at [1216, 585] on body "Mappin Location Bauru, São Paulo, Brasil Bauru São Paulo, Brasil Bauru Befale, …" at bounding box center [715, 339] width 1430 height 678
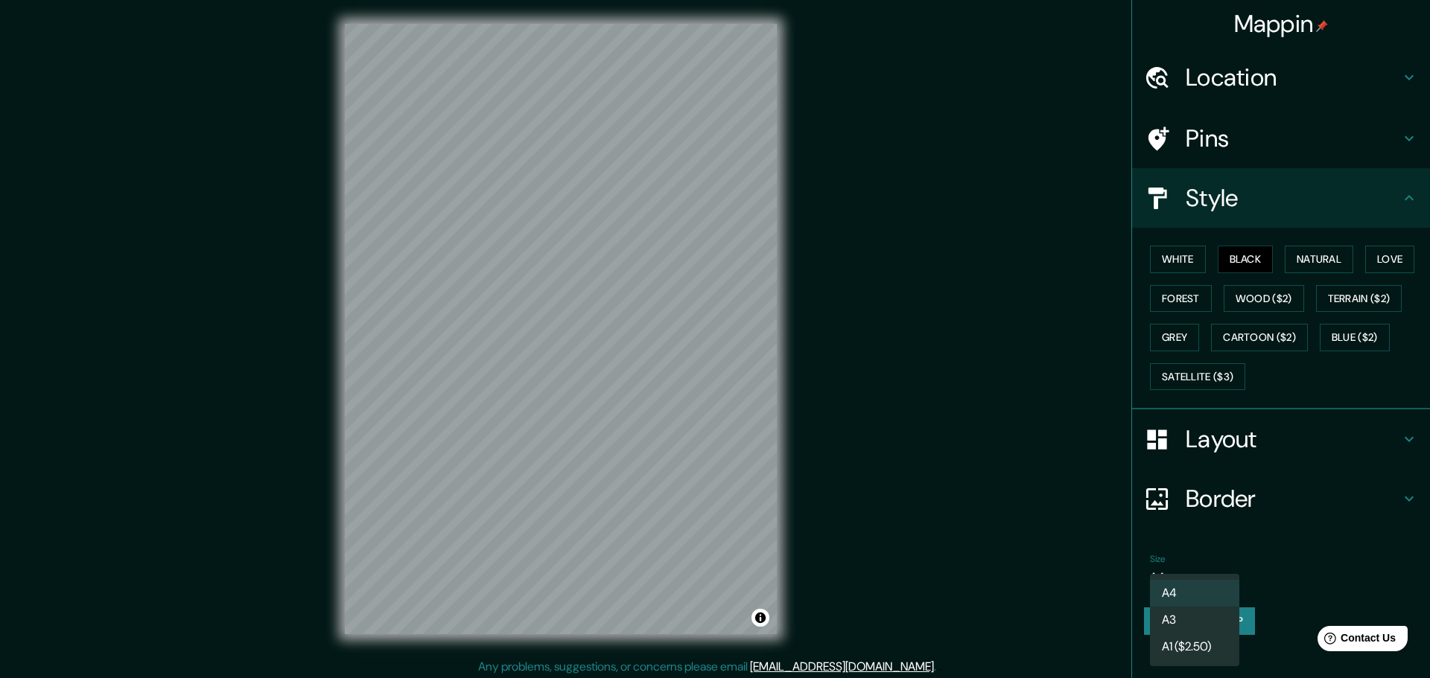
click at [1282, 556] on div at bounding box center [715, 339] width 1430 height 678
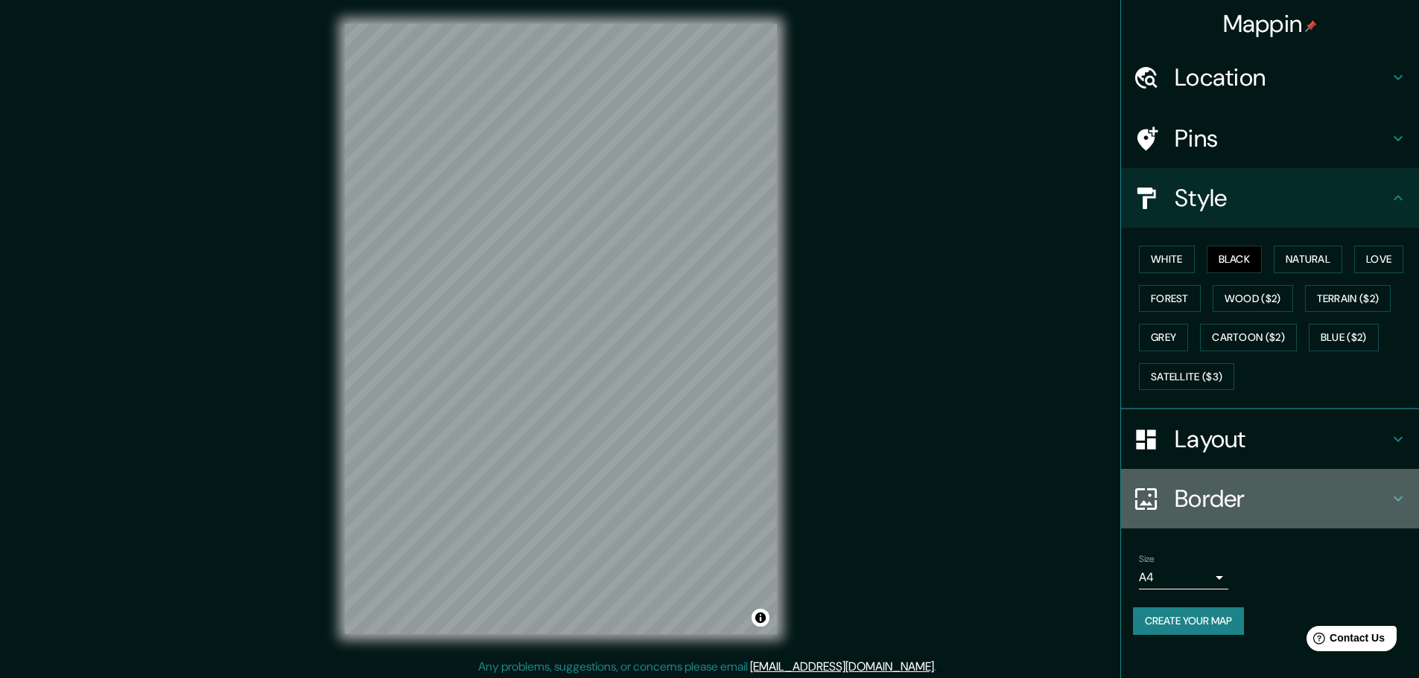
click at [1372, 508] on h4 "Border" at bounding box center [1281, 499] width 214 height 30
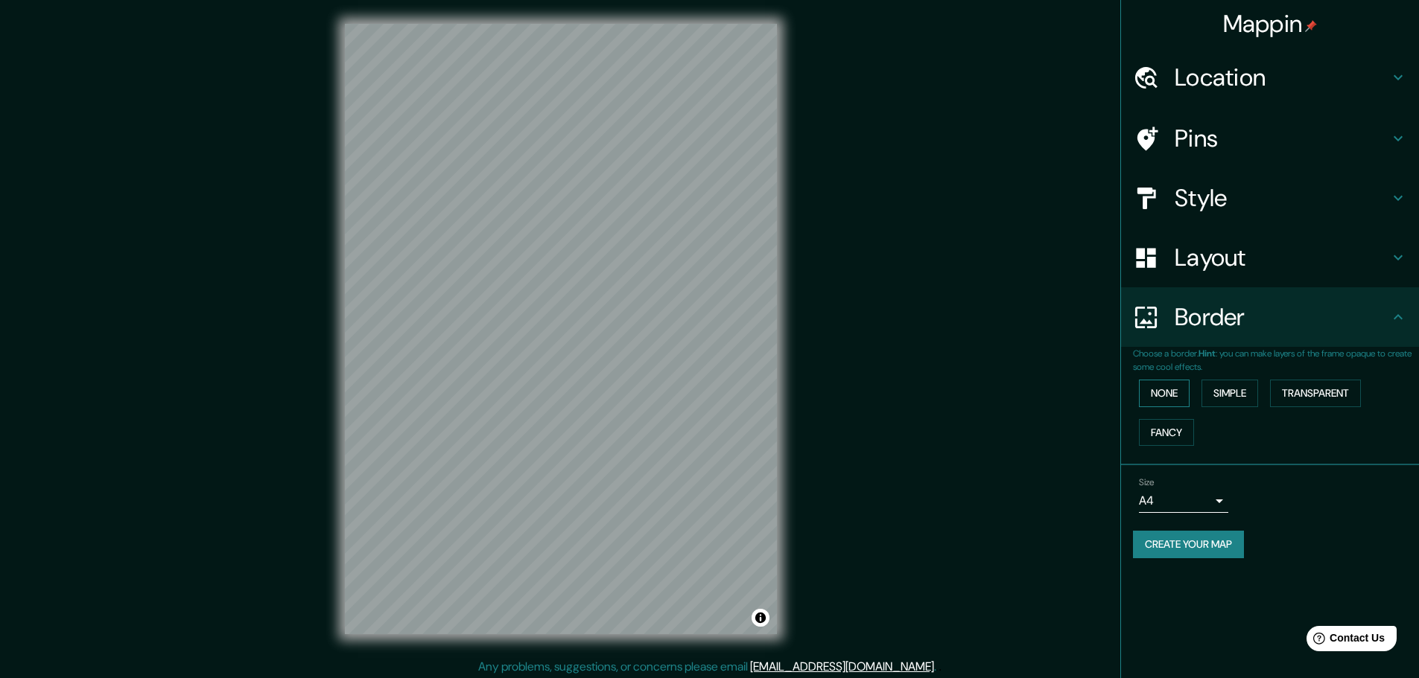
click at [1167, 398] on button "None" at bounding box center [1164, 394] width 51 height 28
click at [1249, 386] on button "Simple" at bounding box center [1229, 394] width 57 height 28
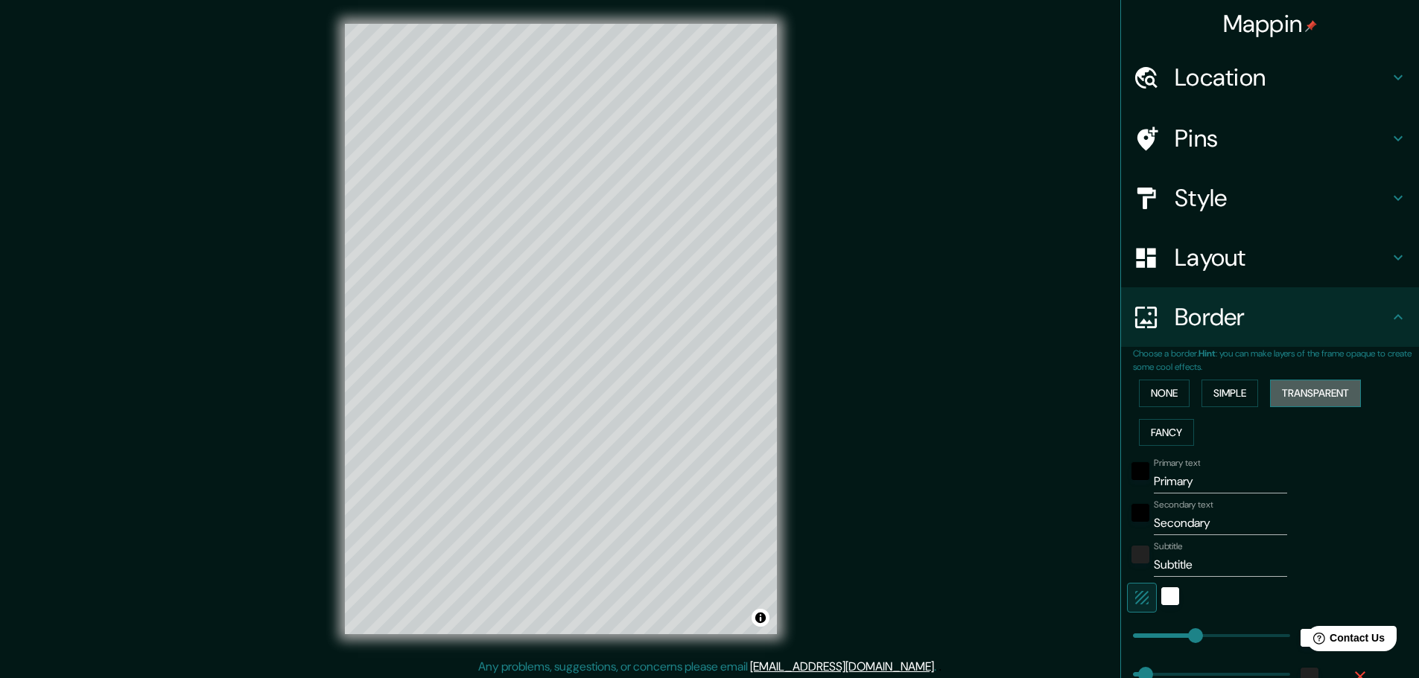
click at [1302, 390] on button "Transparent" at bounding box center [1315, 394] width 91 height 28
click at [1139, 444] on button "Fancy" at bounding box center [1166, 433] width 55 height 28
click at [1151, 403] on button "None" at bounding box center [1164, 394] width 51 height 28
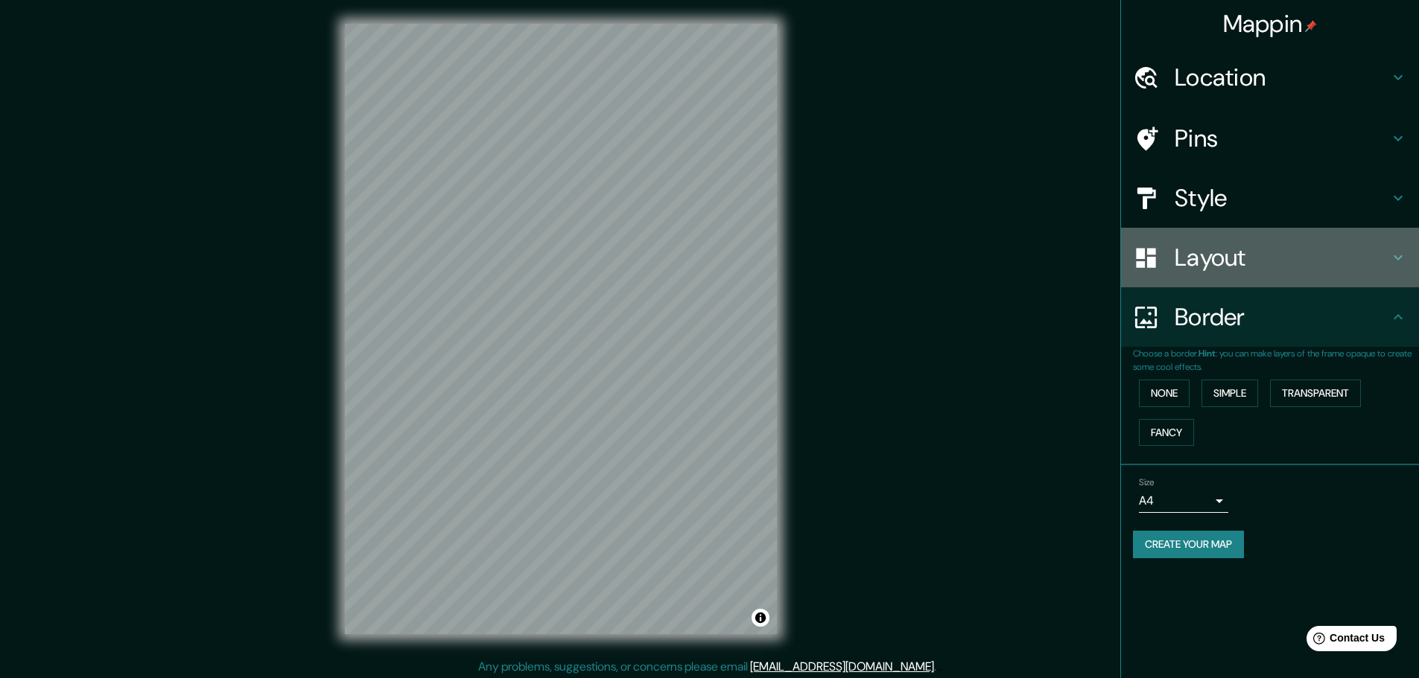
click at [1322, 279] on div "Layout" at bounding box center [1270, 258] width 298 height 60
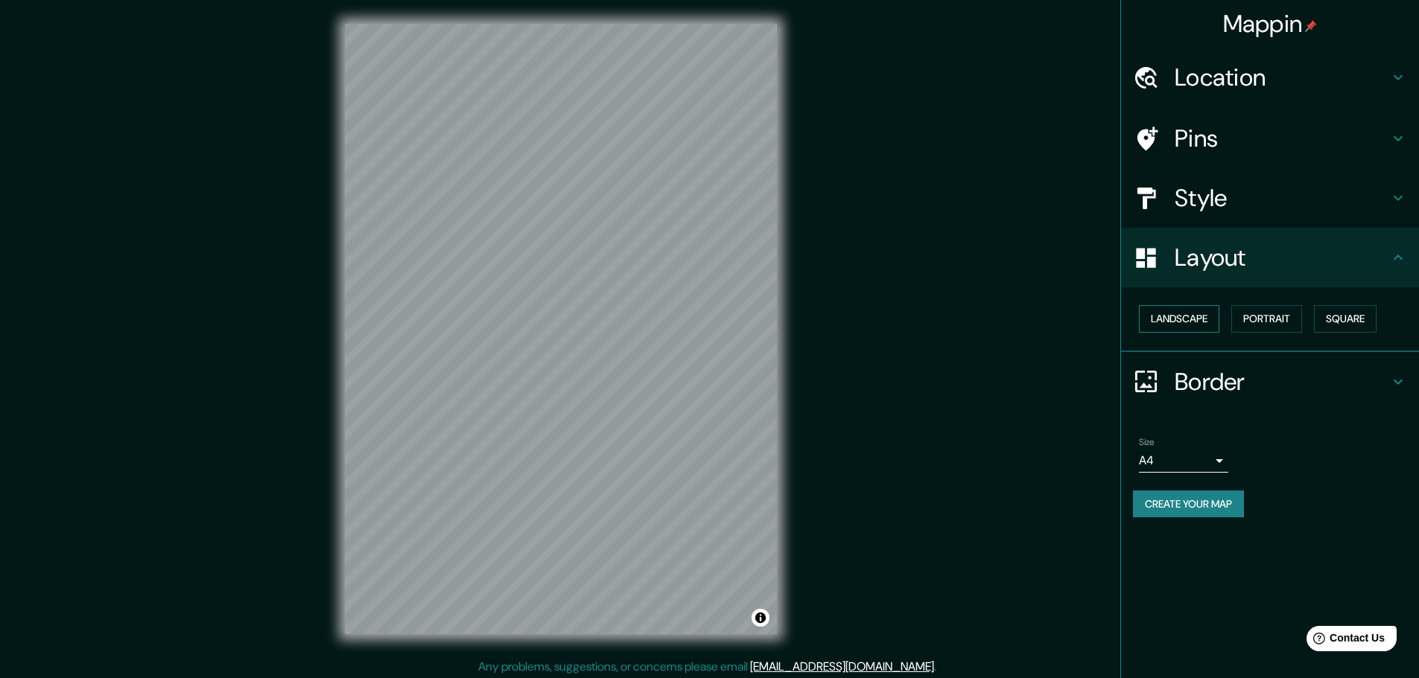
click at [1192, 318] on button "Landscape" at bounding box center [1179, 319] width 80 height 28
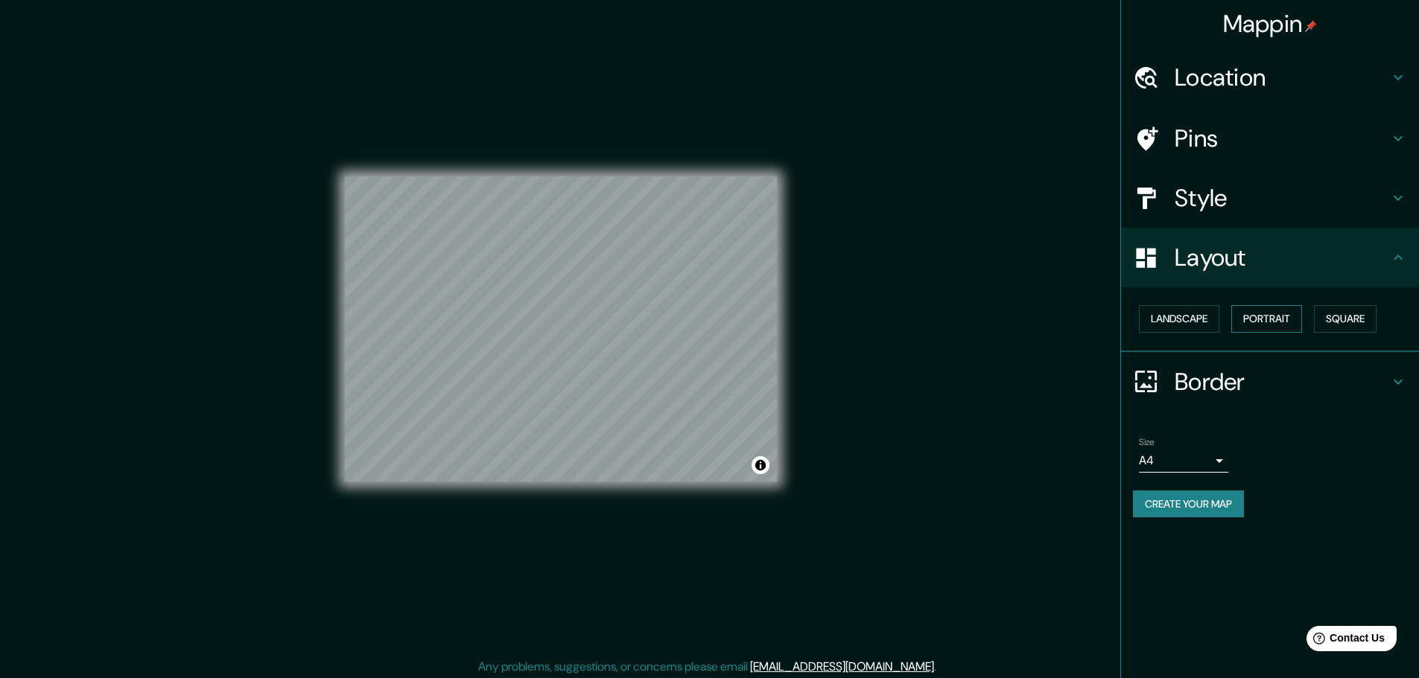
click at [1282, 318] on button "Portrait" at bounding box center [1266, 319] width 71 height 28
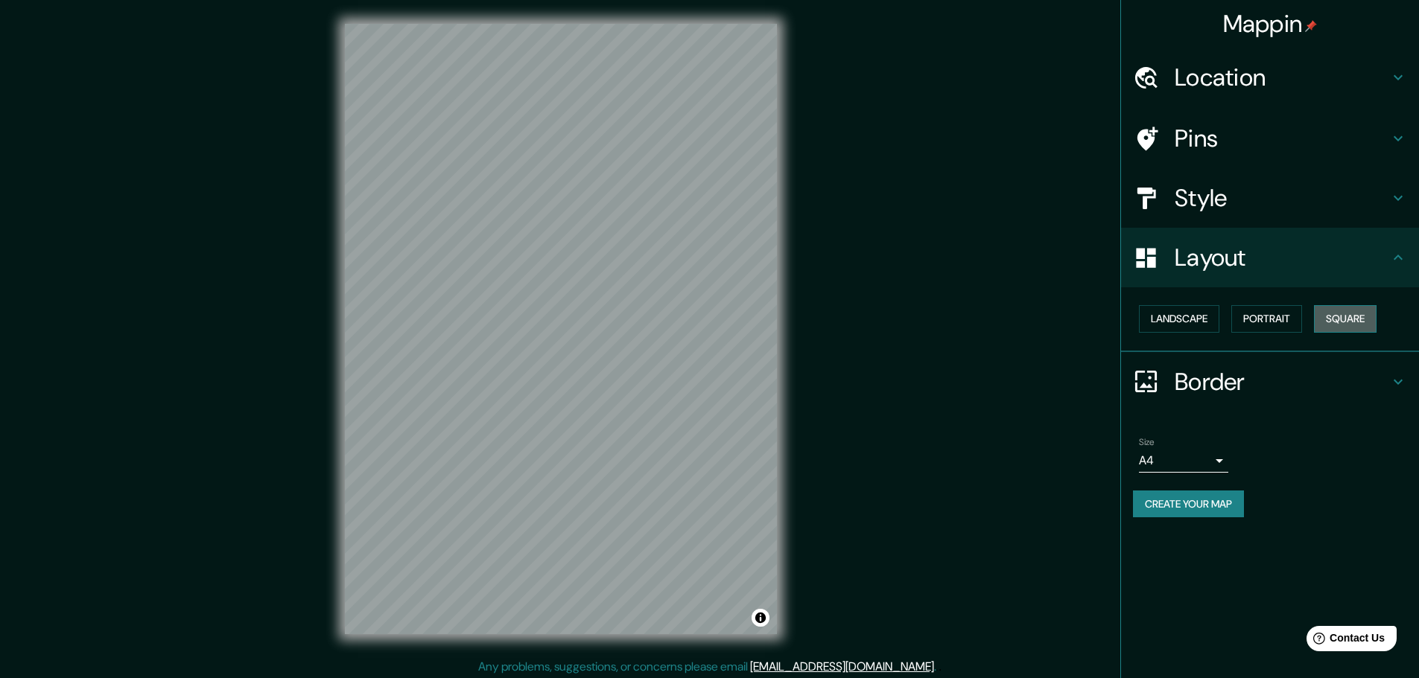
click at [1344, 318] on button "Square" at bounding box center [1345, 319] width 63 height 28
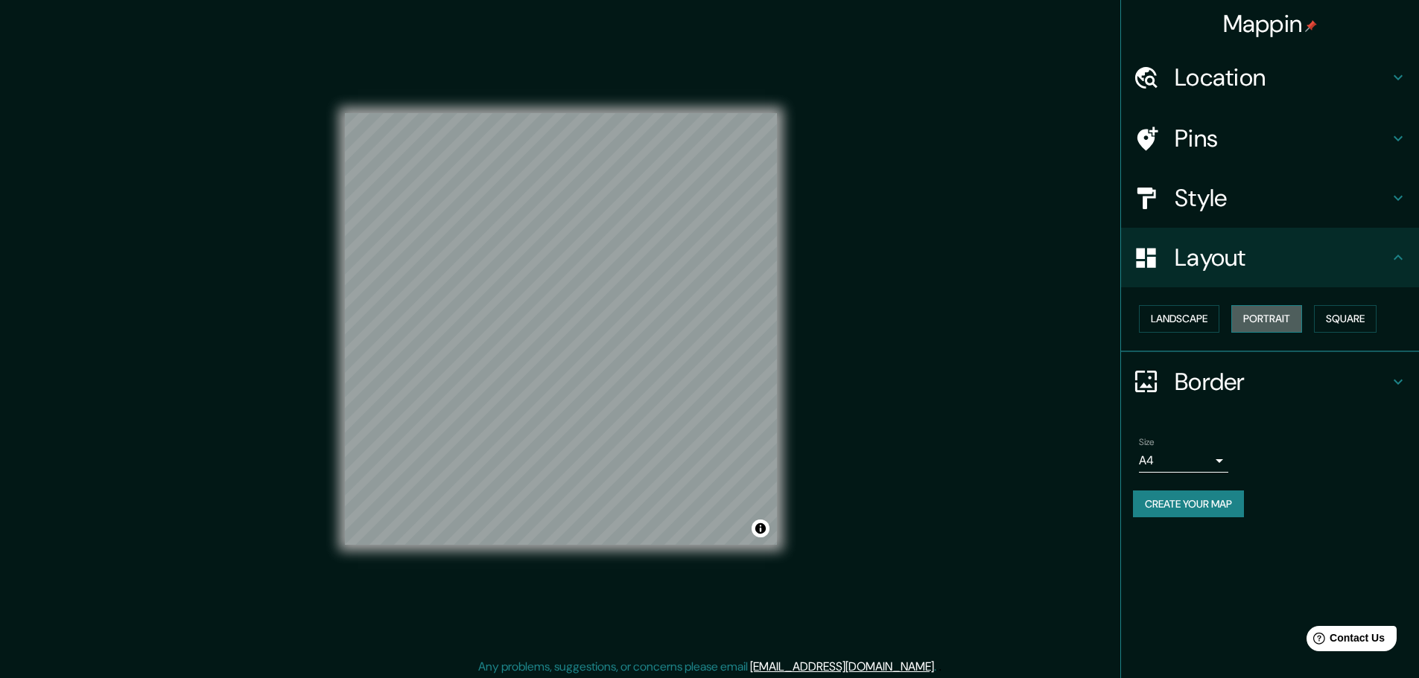
click at [1263, 318] on button "Portrait" at bounding box center [1266, 319] width 71 height 28
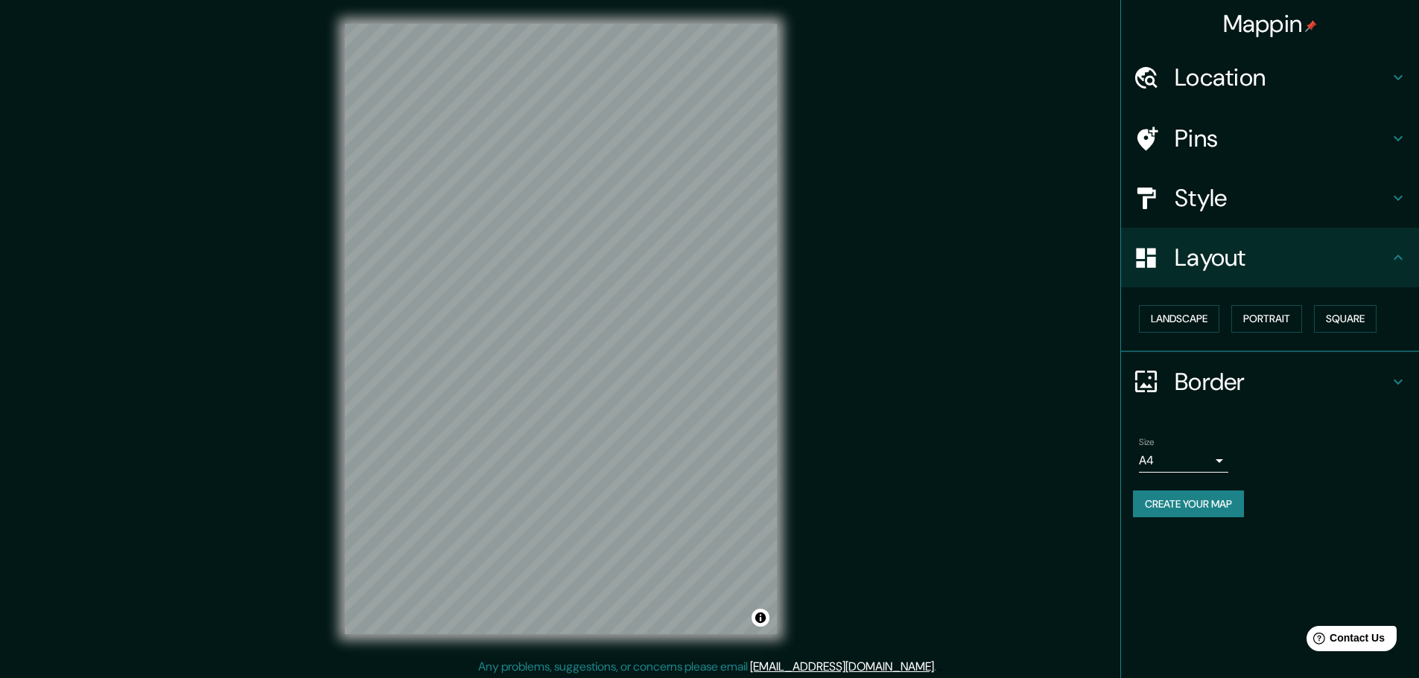
click at [1279, 200] on h4 "Style" at bounding box center [1281, 198] width 214 height 30
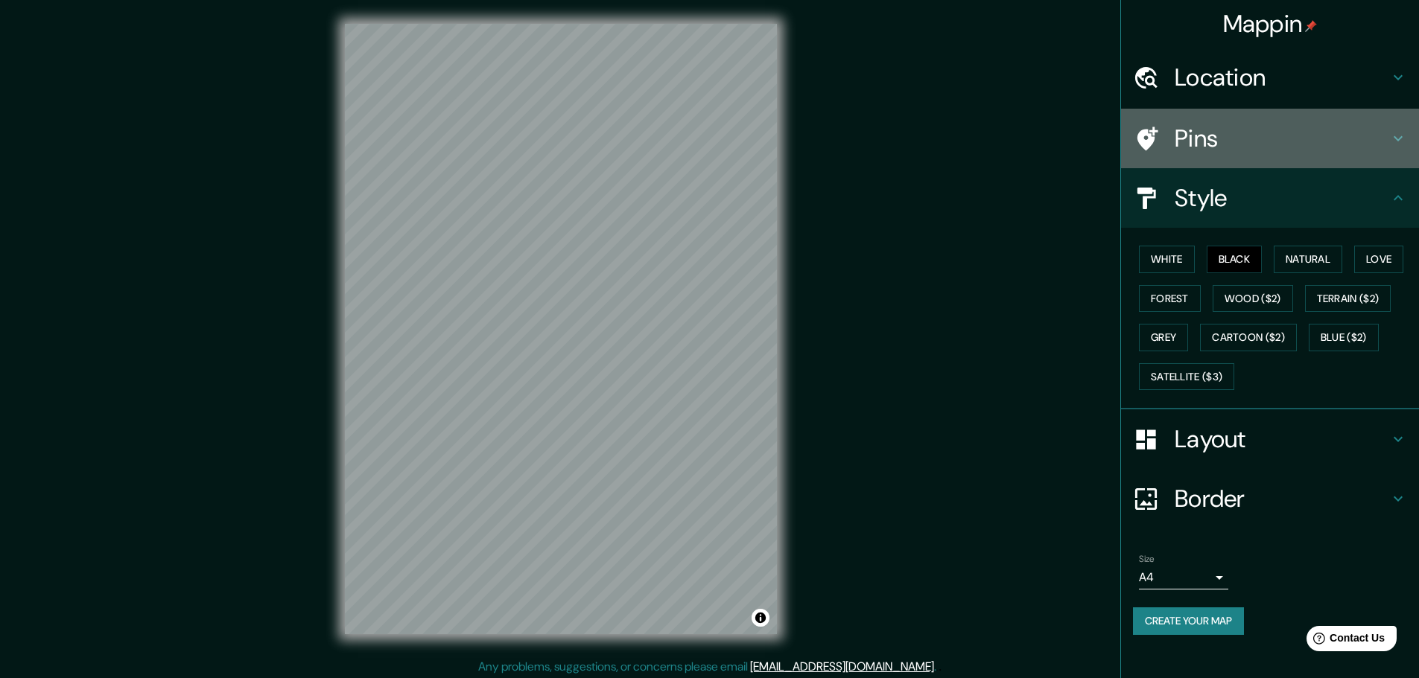
click at [1299, 150] on h4 "Pins" at bounding box center [1281, 139] width 214 height 30
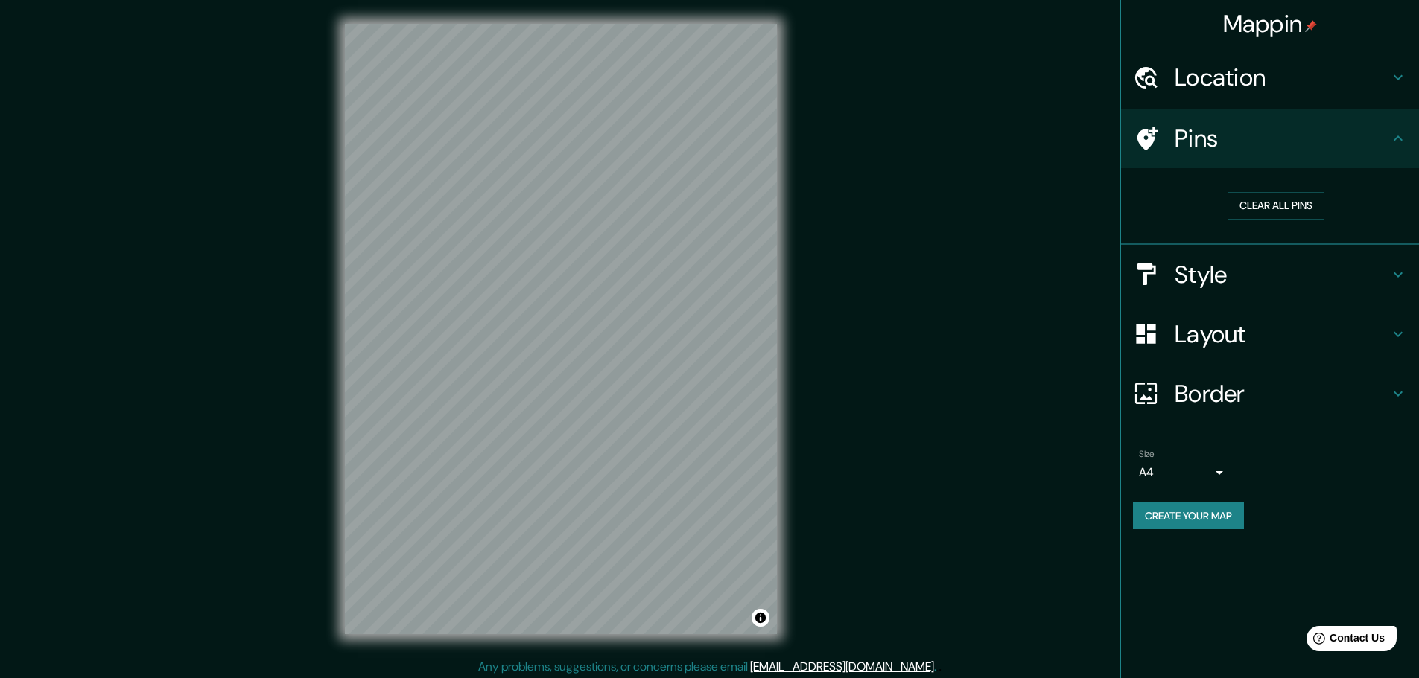
click at [1323, 74] on h4 "Location" at bounding box center [1281, 78] width 214 height 30
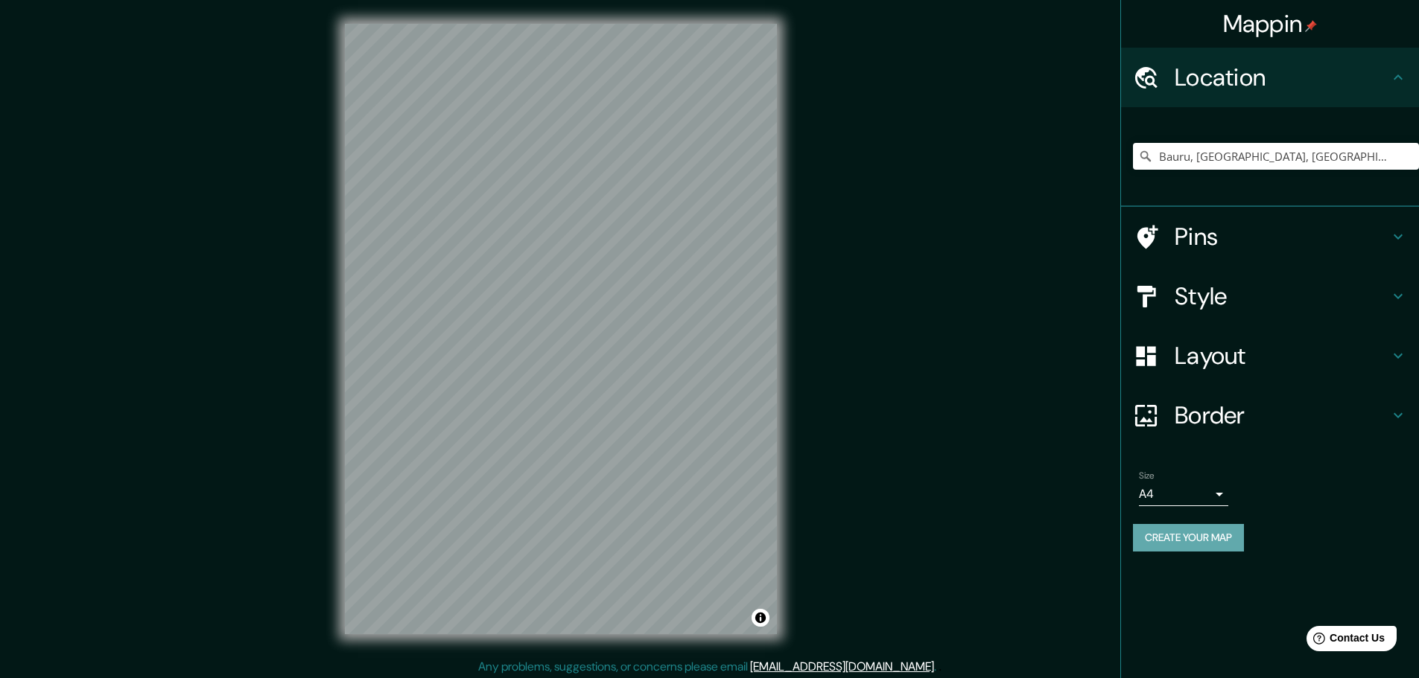
click at [1192, 544] on button "Create your map" at bounding box center [1188, 538] width 111 height 28
click at [1186, 542] on button "Create your map" at bounding box center [1188, 538] width 111 height 28
